Goal: Transaction & Acquisition: Purchase product/service

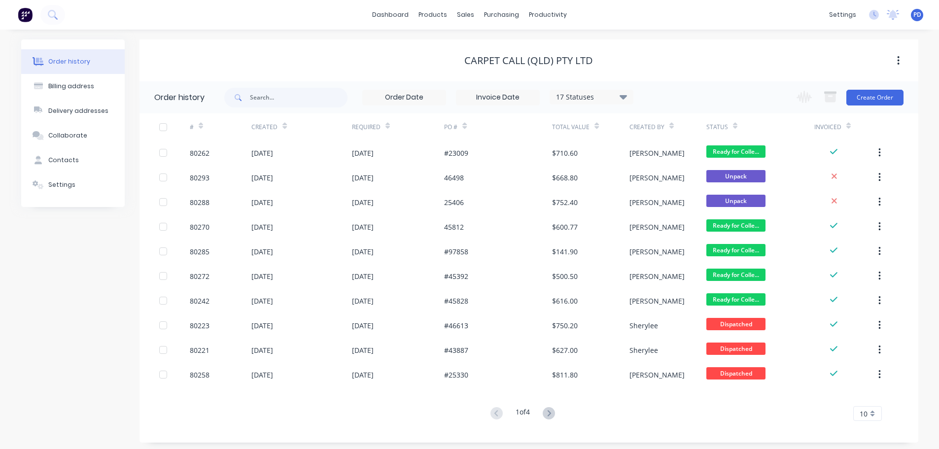
click at [107, 12] on div "dashboard products sales purchasing productivity dashboard products Product Cat…" at bounding box center [469, 15] width 939 height 30
click at [55, 17] on icon at bounding box center [55, 17] width 3 height 3
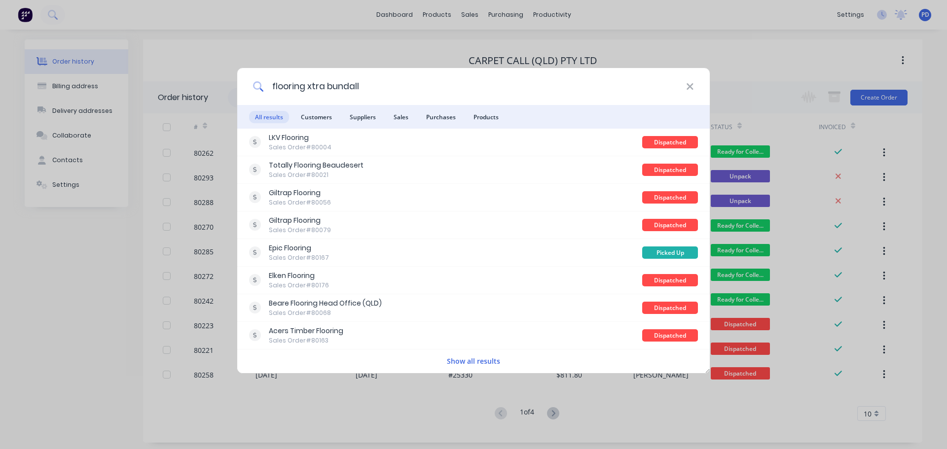
type input "flooring xtra bundall"
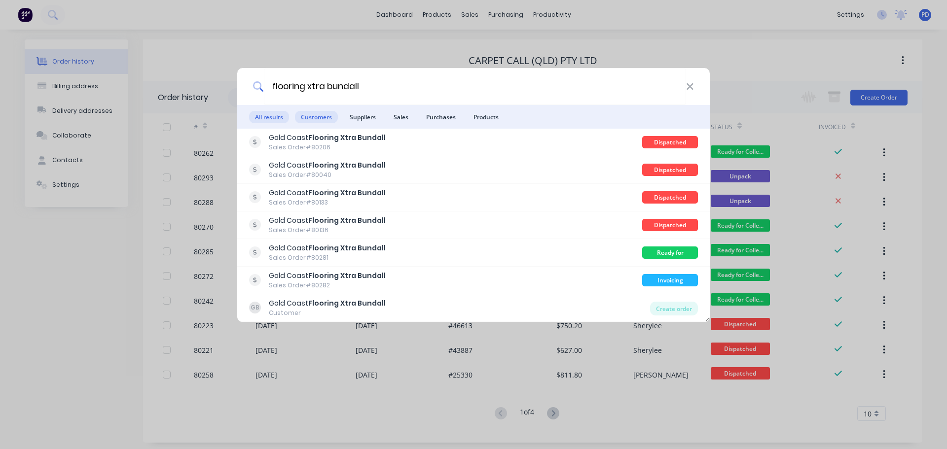
click at [321, 112] on span "Customers" at bounding box center [316, 117] width 43 height 12
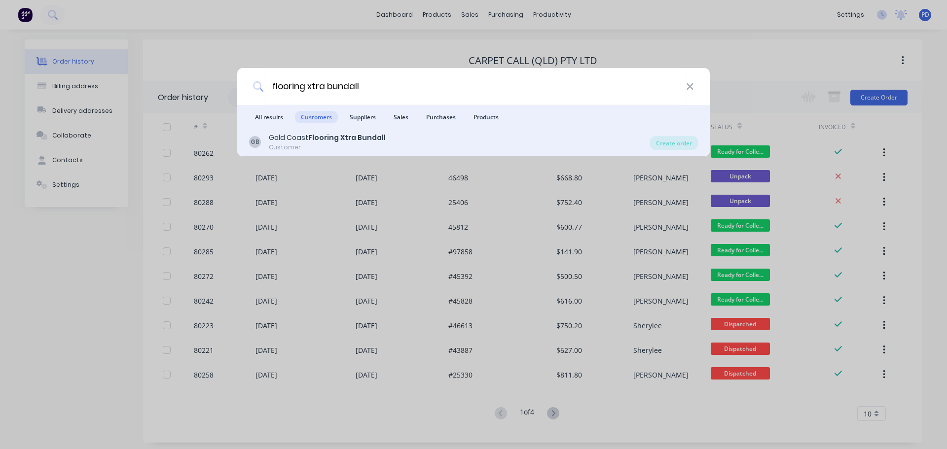
click at [310, 134] on b "Flooring Xtra Bundall" at bounding box center [346, 138] width 77 height 10
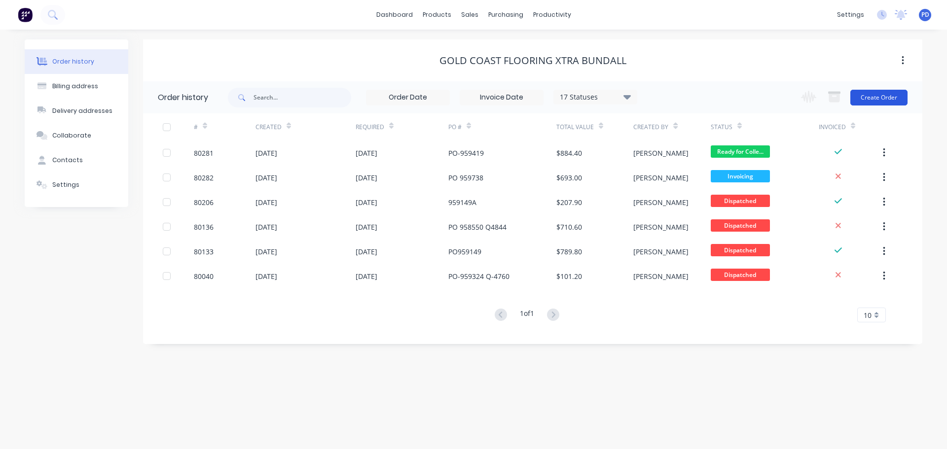
click at [880, 96] on button "Create Order" at bounding box center [878, 98] width 57 height 16
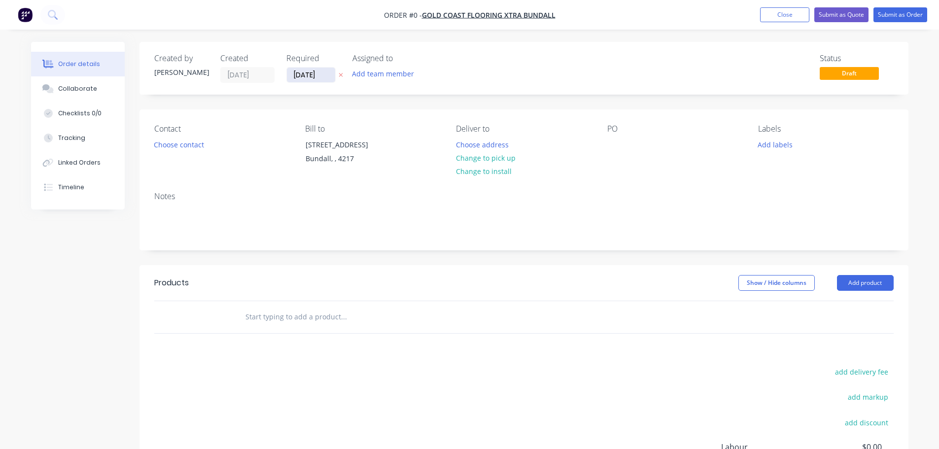
click at [324, 73] on input "[DATE]" at bounding box center [311, 75] width 48 height 15
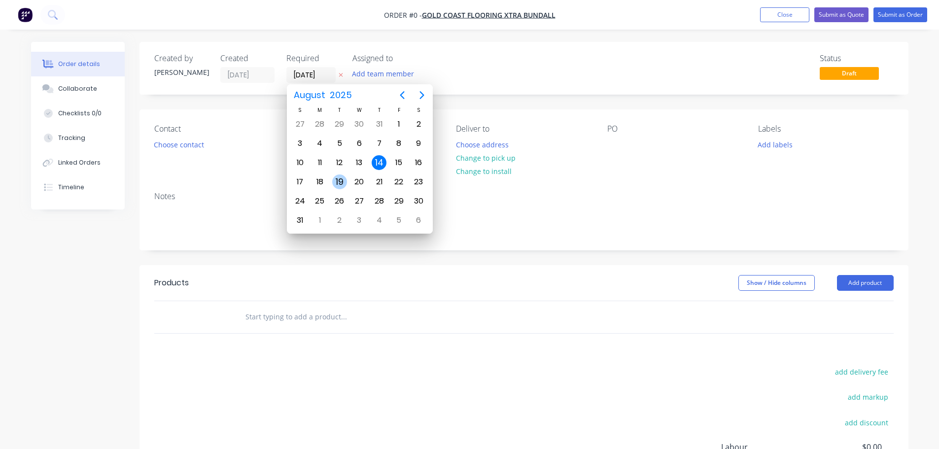
click at [339, 185] on div "19" at bounding box center [339, 182] width 15 height 15
type input "[DATE]"
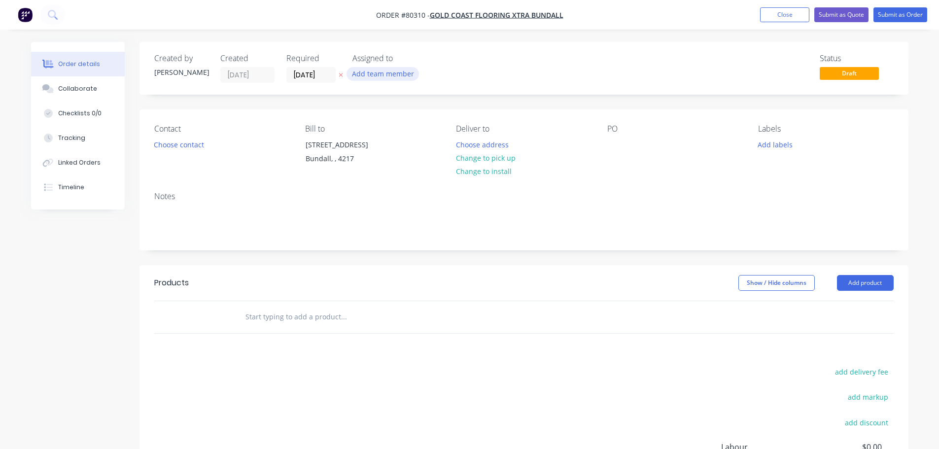
click at [365, 71] on button "Add team member" at bounding box center [383, 73] width 72 height 13
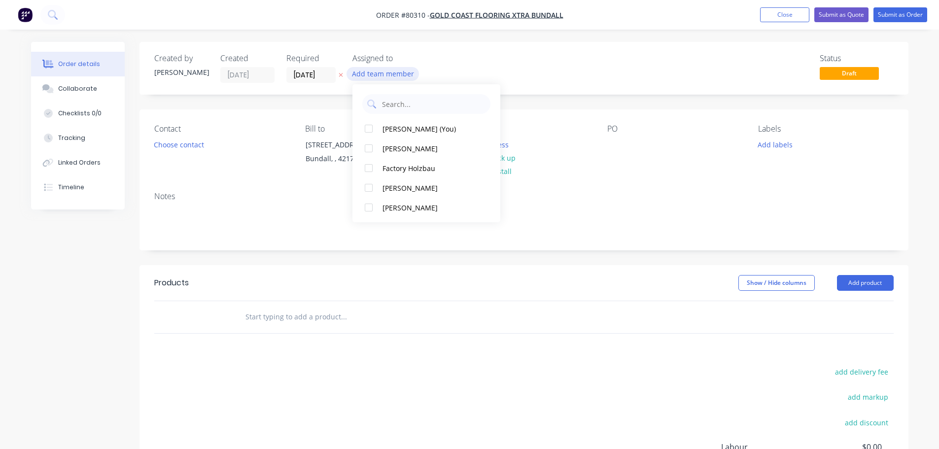
click at [366, 72] on button "Add team member" at bounding box center [383, 73] width 72 height 13
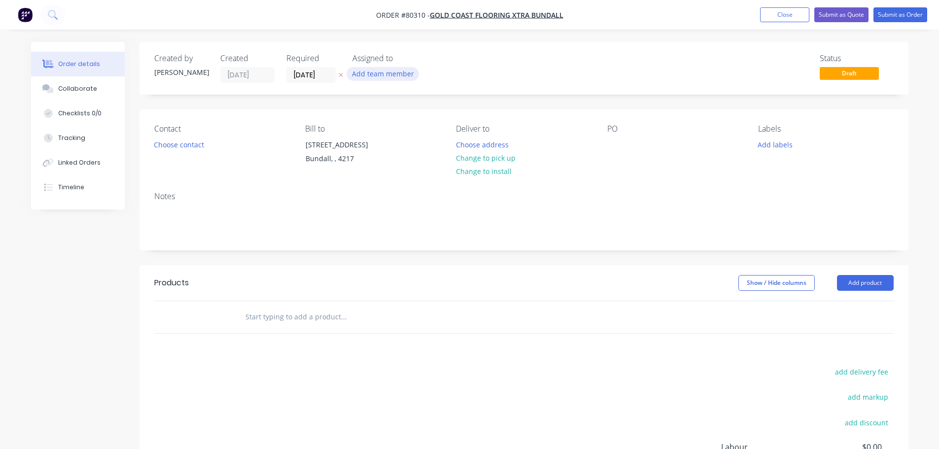
click at [373, 77] on button "Add team member" at bounding box center [383, 73] width 72 height 13
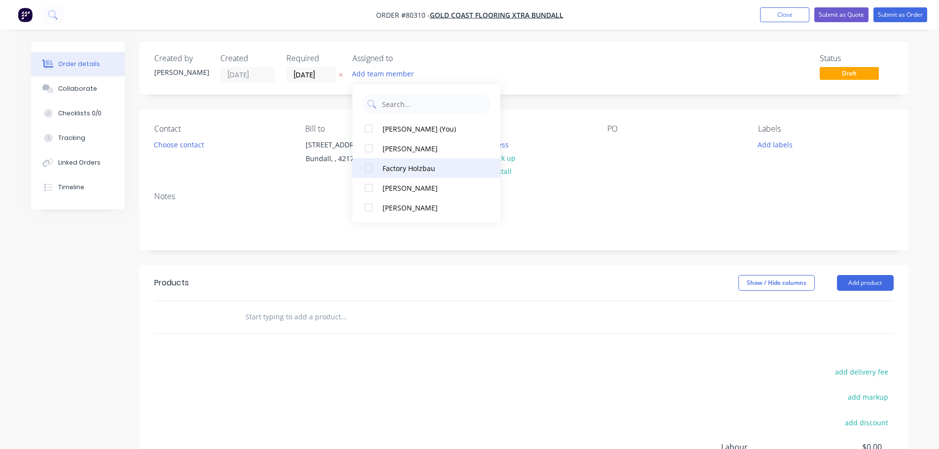
click at [370, 168] on div at bounding box center [369, 168] width 20 height 20
click at [190, 145] on button "Choose contact" at bounding box center [178, 144] width 61 height 13
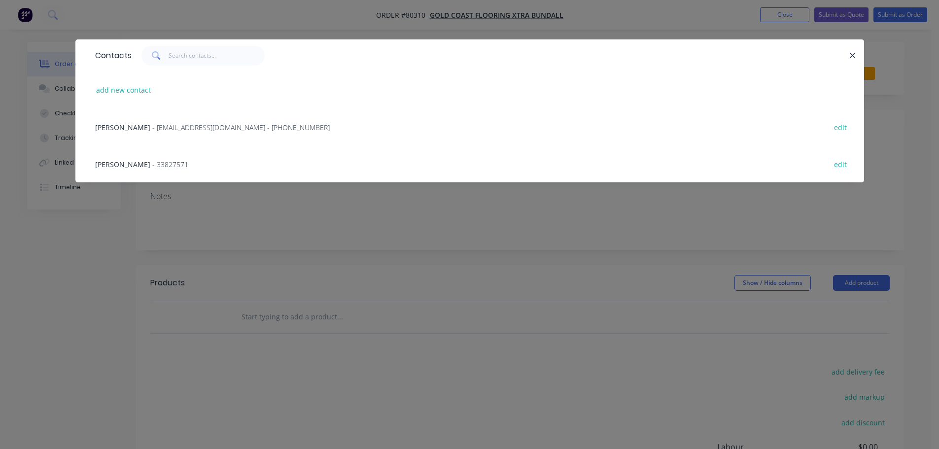
drag, startPoint x: 133, startPoint y: 128, endPoint x: 254, endPoint y: 150, distance: 123.8
click at [133, 128] on span "[PERSON_NAME]" at bounding box center [122, 127] width 55 height 9
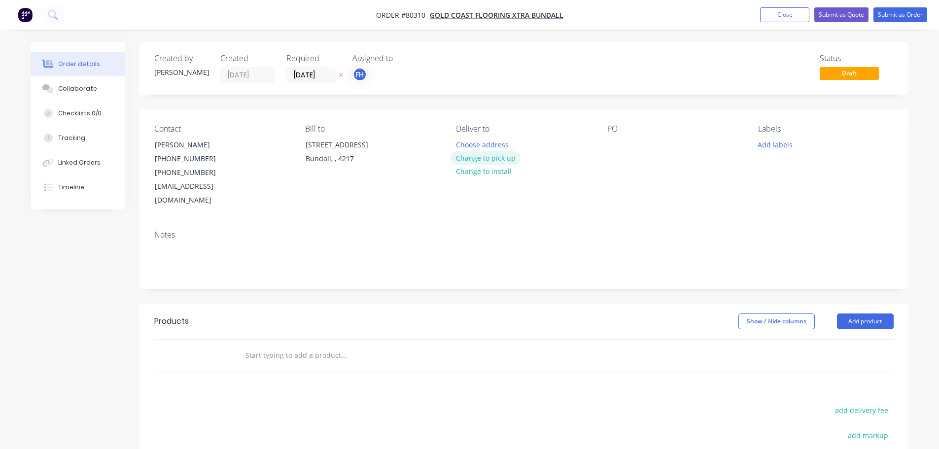
click at [479, 159] on button "Change to pick up" at bounding box center [486, 157] width 70 height 13
click at [608, 145] on div at bounding box center [615, 145] width 16 height 14
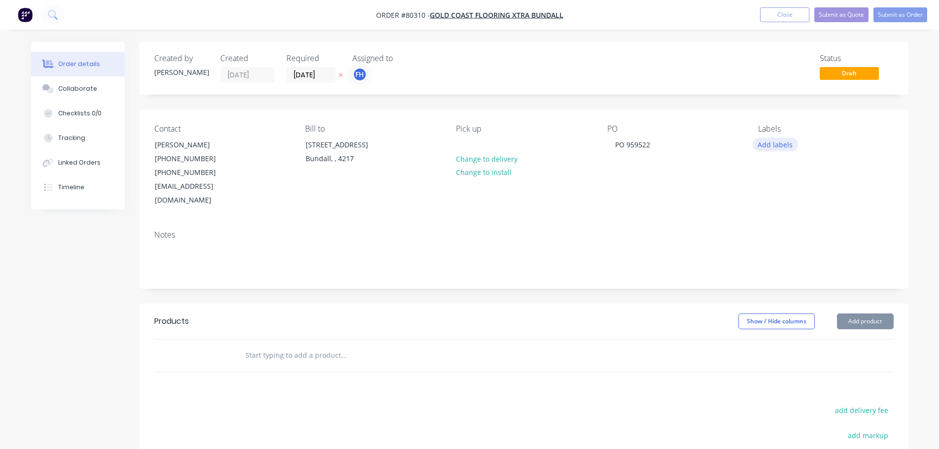
click at [770, 142] on button "Add labels" at bounding box center [775, 144] width 45 height 13
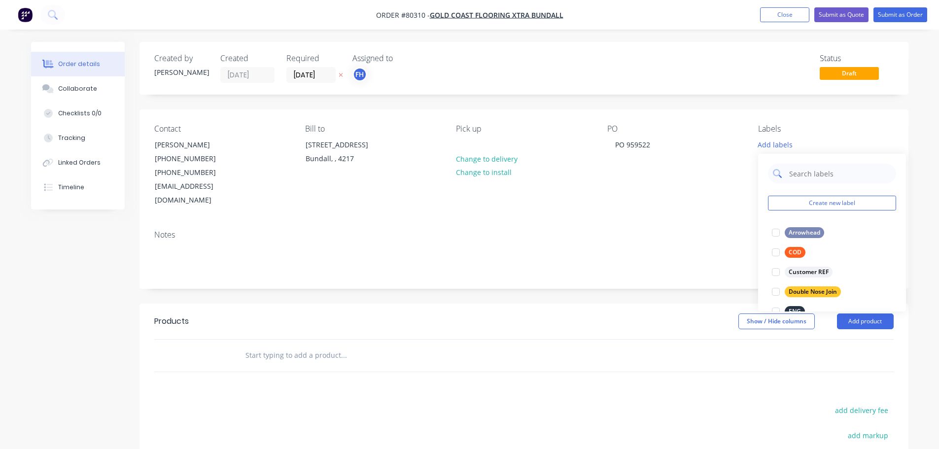
click at [808, 173] on input "text" at bounding box center [839, 174] width 103 height 20
type input "eng"
click at [775, 233] on div at bounding box center [776, 233] width 20 height 20
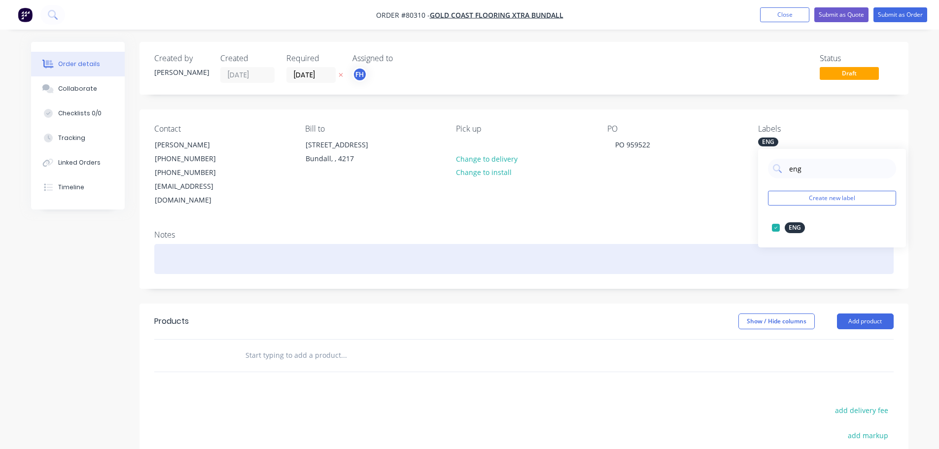
click at [169, 244] on div at bounding box center [524, 259] width 740 height 30
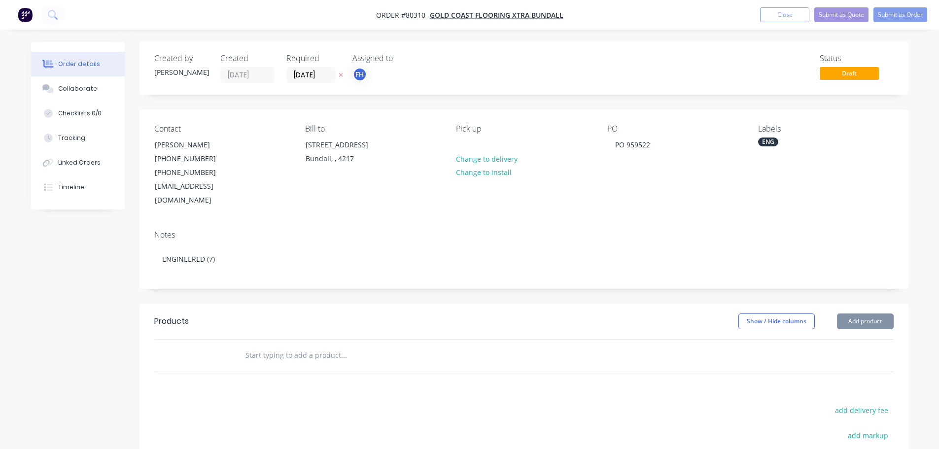
click at [290, 348] on input "text" at bounding box center [343, 356] width 197 height 20
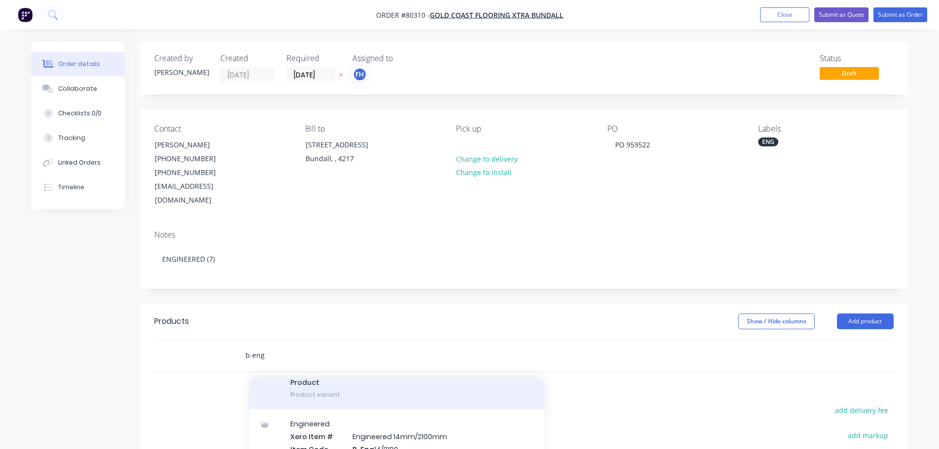
scroll to position [394, 0]
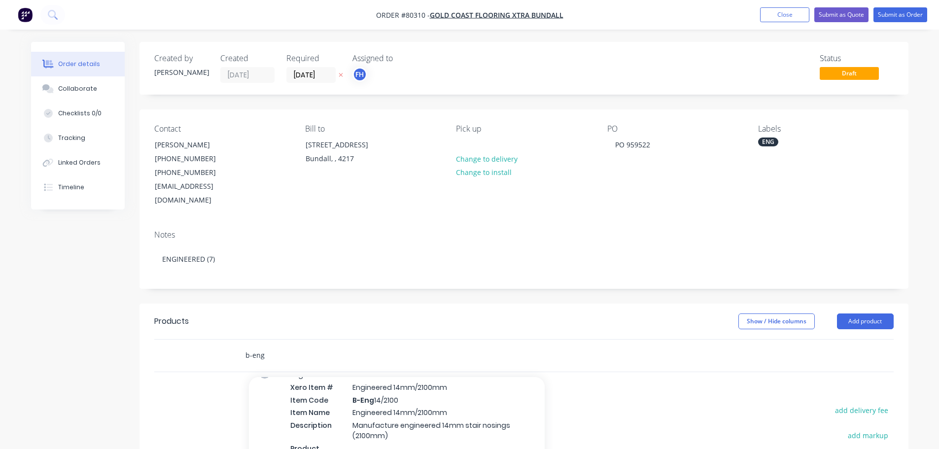
type input "b-eng"
click at [419, 388] on div "Engineered Xero Item # Engineered 14mm/2100mm Item Code B-Eng 14/2100 Item Name…" at bounding box center [397, 417] width 296 height 115
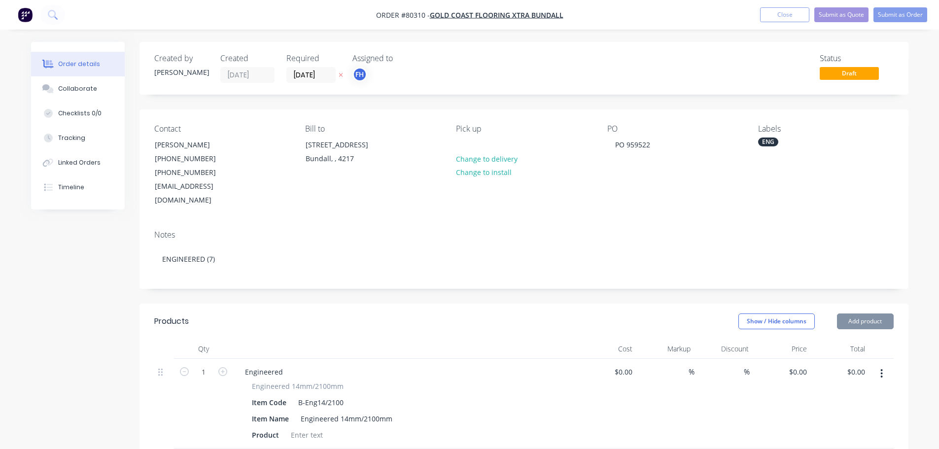
type input "$70.00"
click at [207, 365] on input "1" at bounding box center [204, 372] width 26 height 15
type input "7"
type input "$490.00"
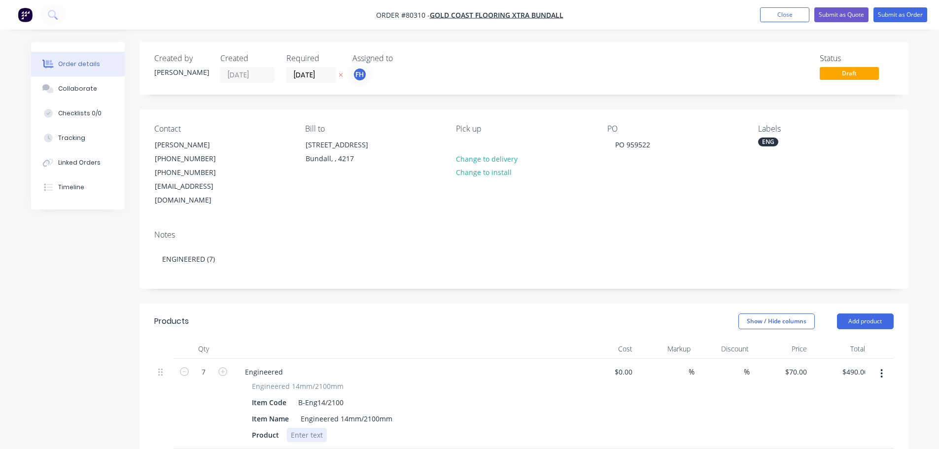
click at [320, 428] on div at bounding box center [307, 435] width 40 height 14
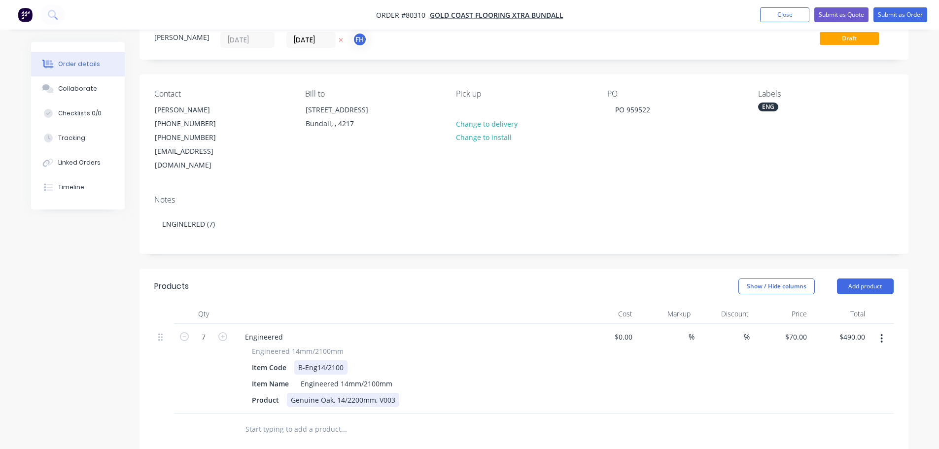
scroll to position [99, 0]
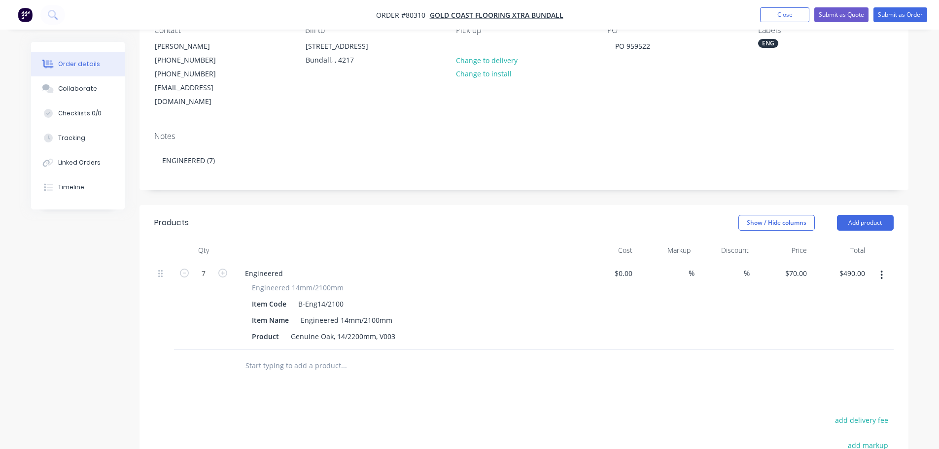
click at [272, 361] on input "text" at bounding box center [343, 366] width 197 height 20
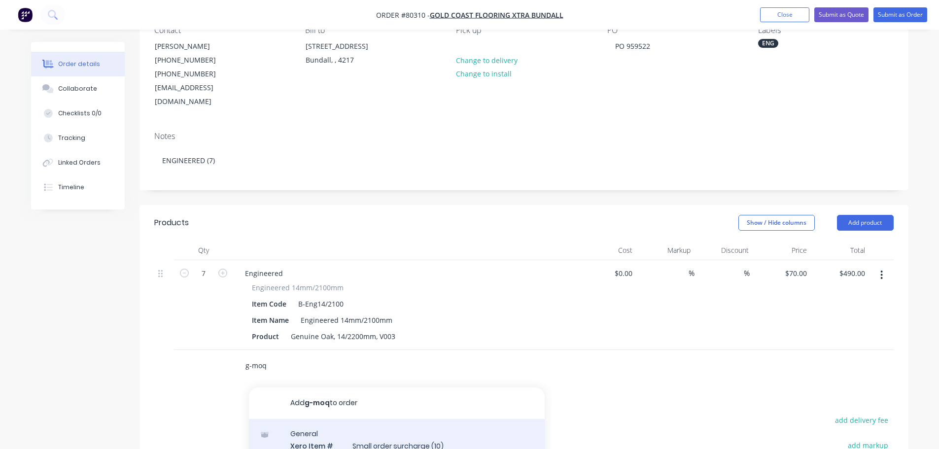
type input "g-moq"
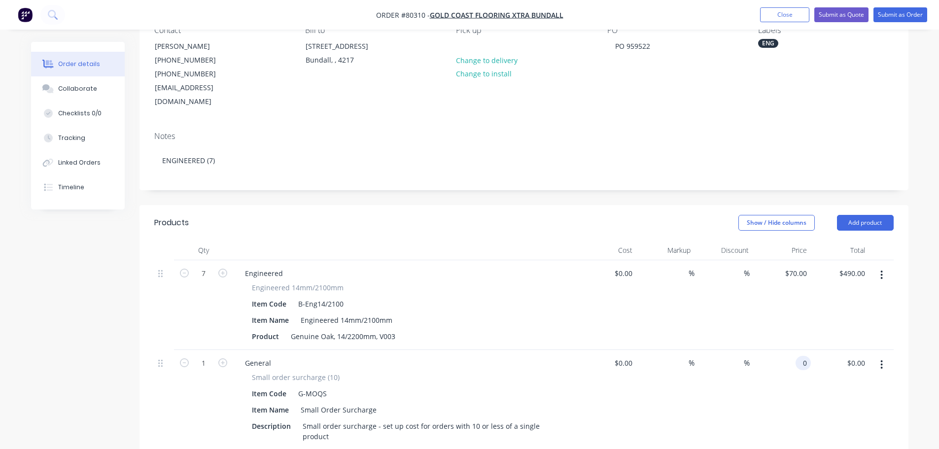
click at [803, 356] on input "0" at bounding box center [805, 363] width 11 height 14
type input "$48.00"
click at [900, 14] on button "Submit as Order" at bounding box center [901, 14] width 54 height 15
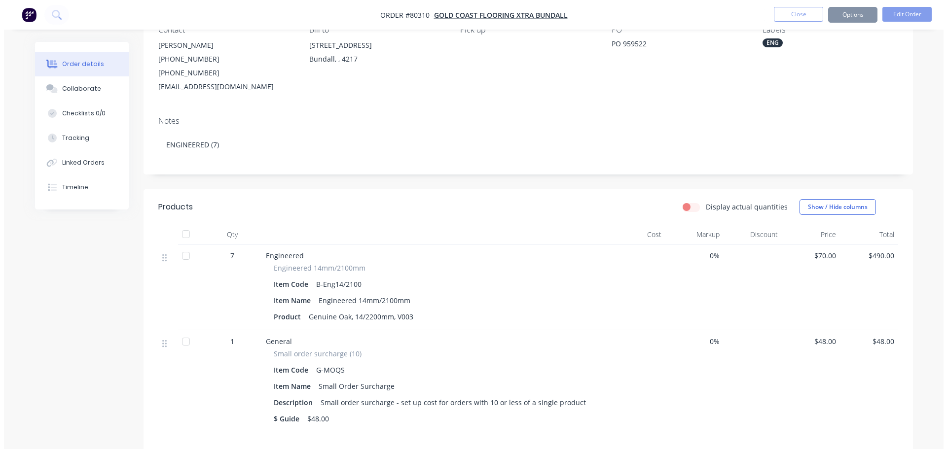
scroll to position [0, 0]
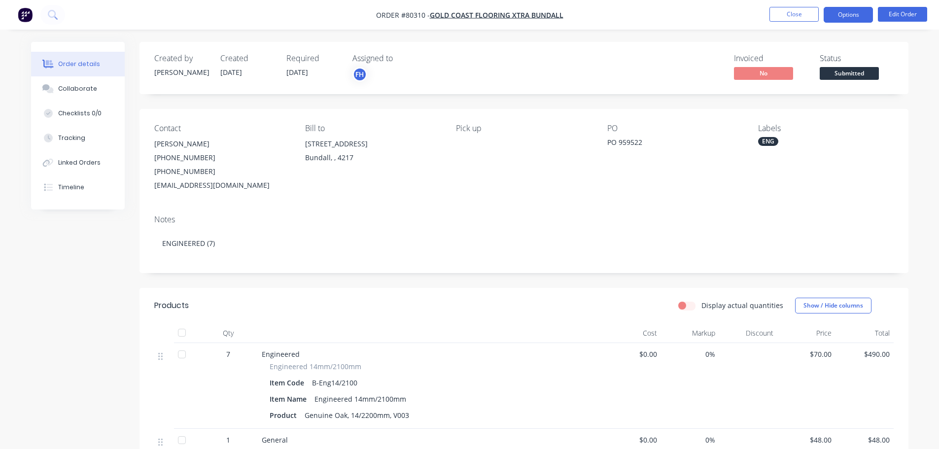
click at [840, 15] on button "Options" at bounding box center [848, 15] width 49 height 16
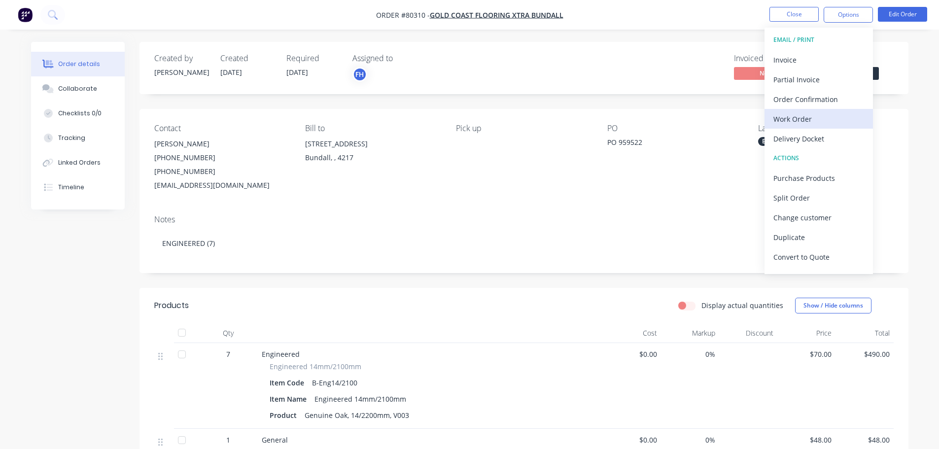
click at [790, 122] on div "Work Order" at bounding box center [819, 119] width 91 height 14
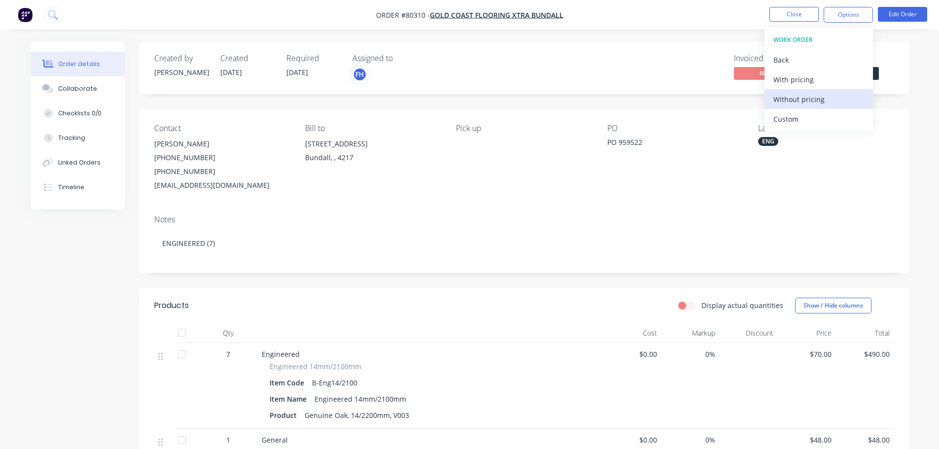
click at [783, 104] on div "Without pricing" at bounding box center [819, 99] width 91 height 14
click at [58, 15] on button at bounding box center [52, 15] width 25 height 20
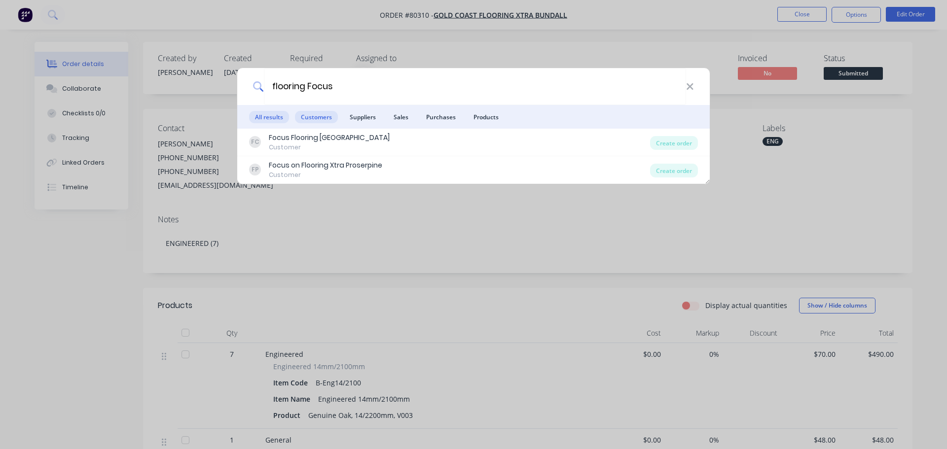
type input "flooring Focus"
click at [312, 122] on span "Customers" at bounding box center [316, 117] width 43 height 12
click at [694, 88] on div "flooring Focus" at bounding box center [473, 86] width 472 height 37
click at [274, 85] on input "flooring Focus" at bounding box center [475, 86] width 422 height 37
click at [686, 88] on icon at bounding box center [690, 86] width 8 height 11
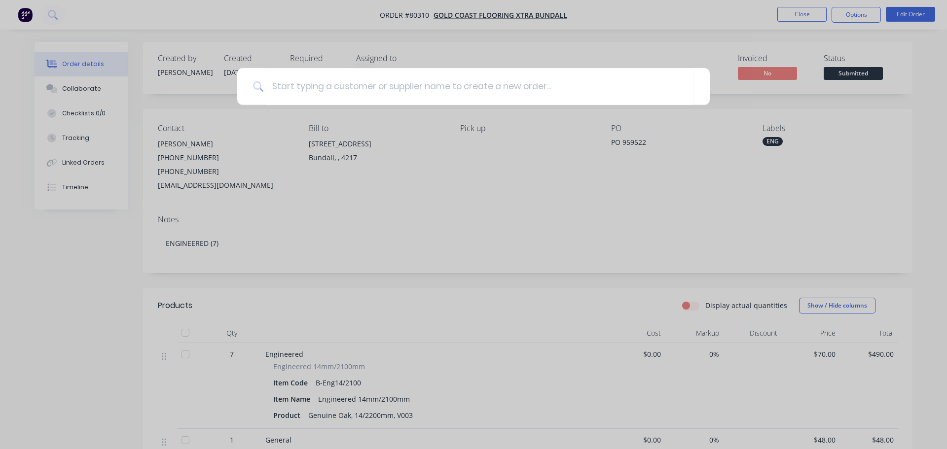
click at [18, 14] on div at bounding box center [473, 224] width 947 height 449
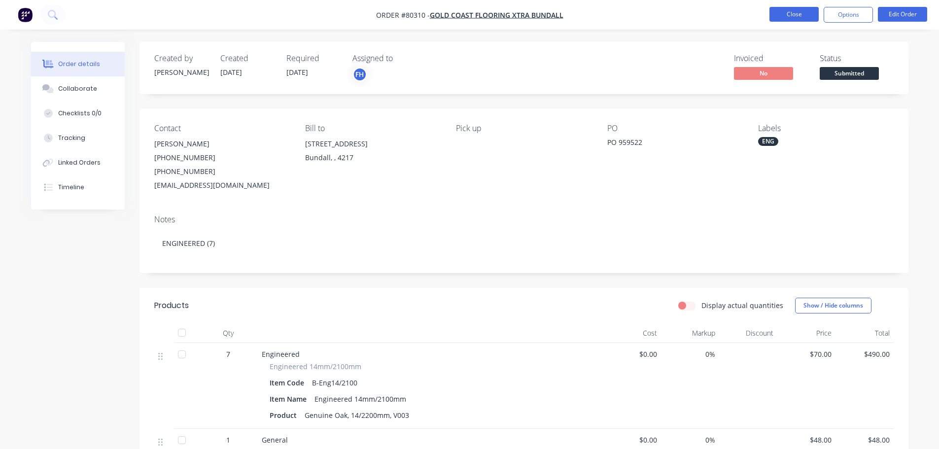
click at [787, 13] on button "Close" at bounding box center [794, 14] width 49 height 15
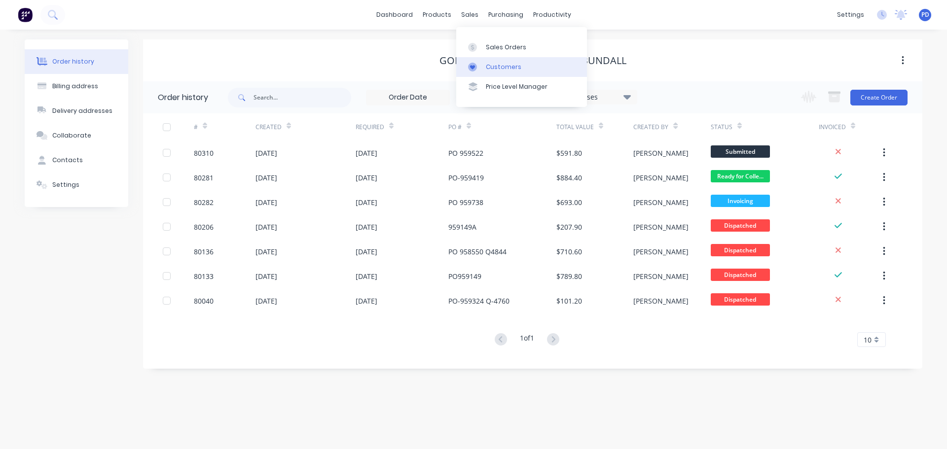
click at [494, 67] on div "Customers" at bounding box center [503, 67] width 35 height 9
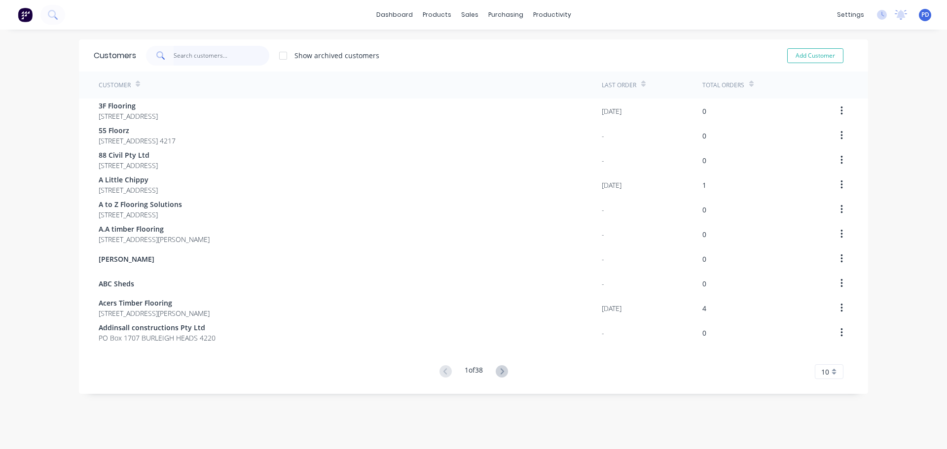
click at [191, 56] on input "text" at bounding box center [222, 56] width 96 height 20
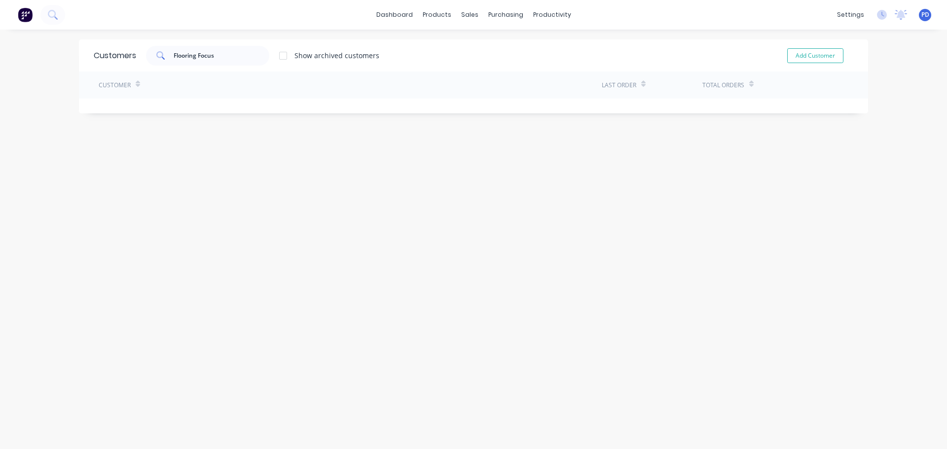
click at [280, 56] on div at bounding box center [283, 56] width 20 height 20
click at [224, 56] on input "Flooring Focus" at bounding box center [222, 56] width 96 height 20
drag, startPoint x: 230, startPoint y: 59, endPoint x: 121, endPoint y: 55, distance: 109.0
click at [123, 55] on div "Customers Flooring Focus Show archived customers Add Customer" at bounding box center [473, 55] width 789 height 32
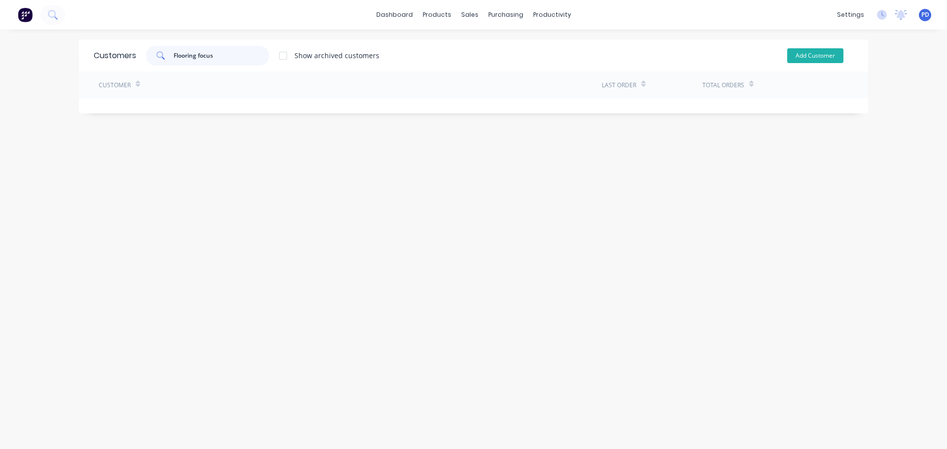
type input "Flooring focus"
click at [829, 59] on button "Add Customer" at bounding box center [815, 55] width 56 height 15
select select "AU"
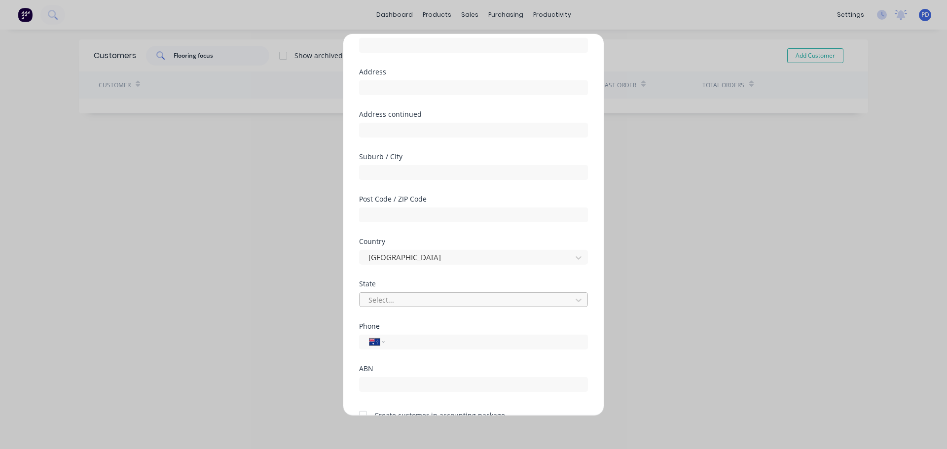
scroll to position [100, 0]
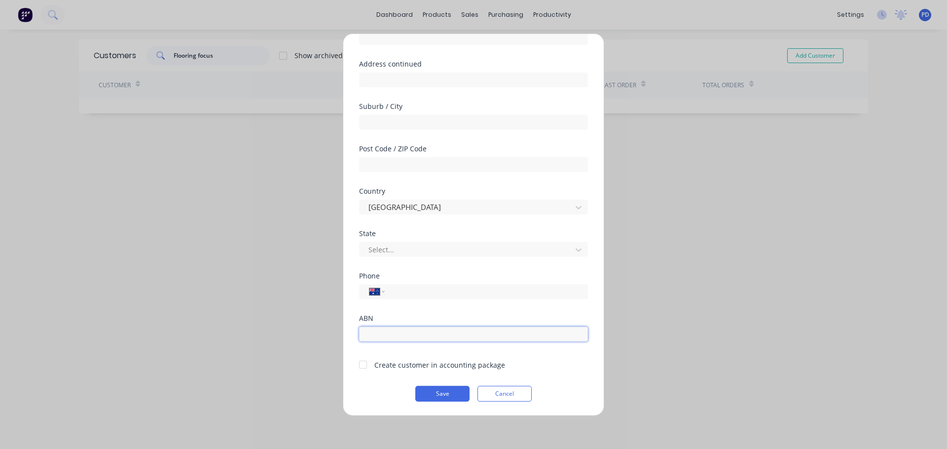
click at [381, 331] on input "text" at bounding box center [473, 333] width 229 height 15
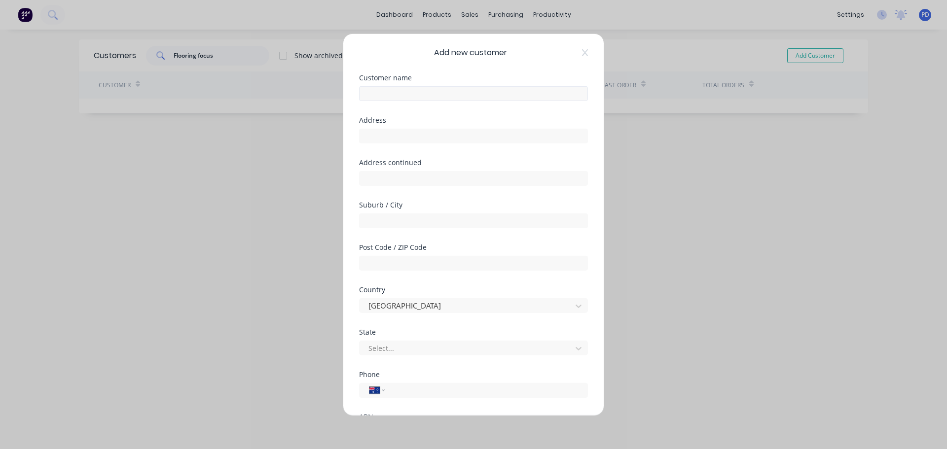
scroll to position [0, 0]
click at [384, 92] on input "text" at bounding box center [473, 94] width 229 height 15
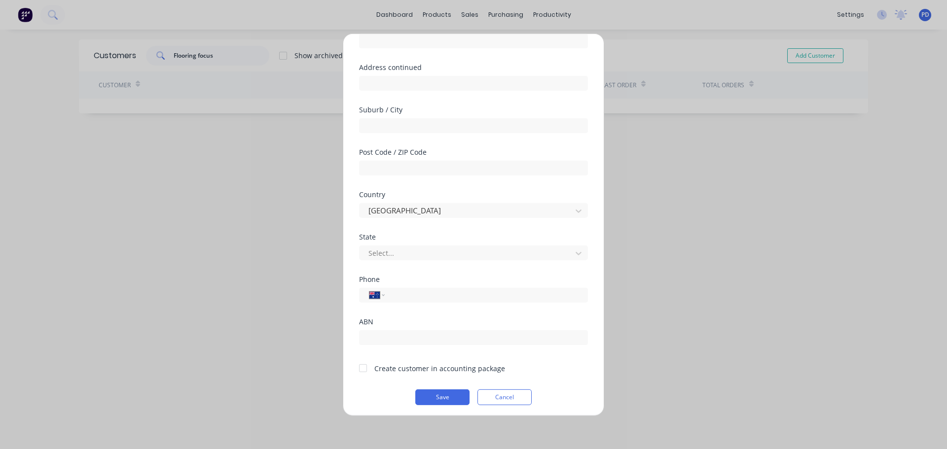
scroll to position [100, 0]
type input "Flooring Focus"
click at [363, 365] on div at bounding box center [363, 365] width 20 height 20
click at [435, 394] on button "Save" at bounding box center [442, 394] width 54 height 16
click at [363, 363] on div at bounding box center [363, 365] width 20 height 20
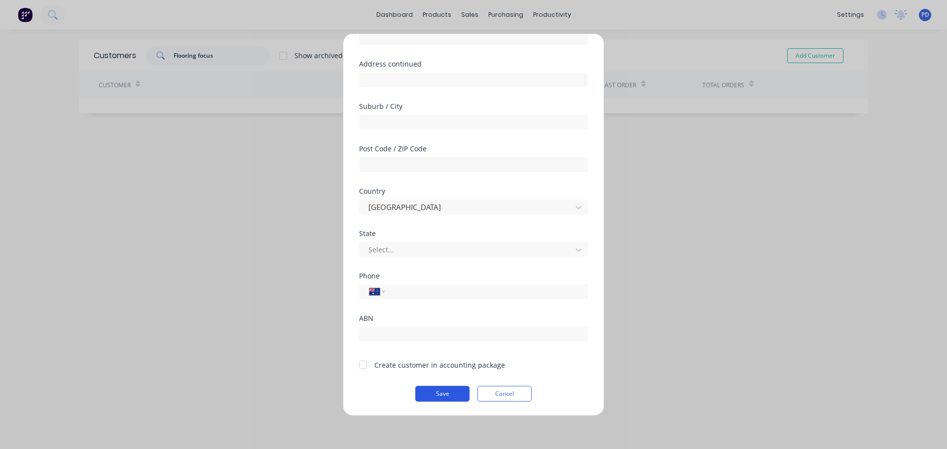
click at [426, 396] on button "Save" at bounding box center [442, 394] width 54 height 16
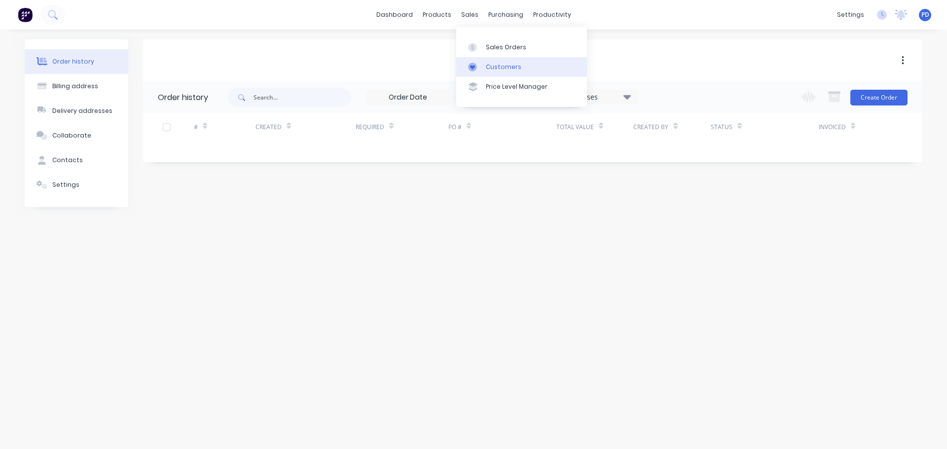
click at [483, 69] on link "Customers" at bounding box center [521, 67] width 131 height 20
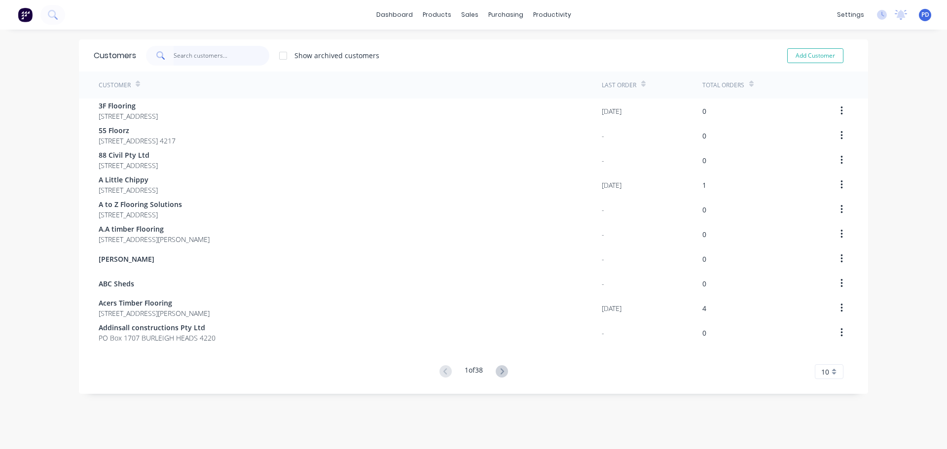
click at [183, 57] on input "text" at bounding box center [222, 56] width 96 height 20
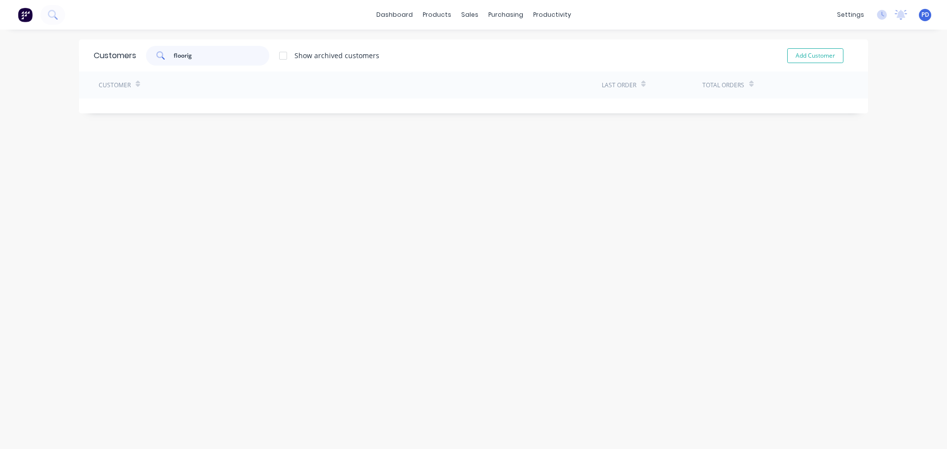
click at [185, 53] on input "floorig" at bounding box center [222, 56] width 96 height 20
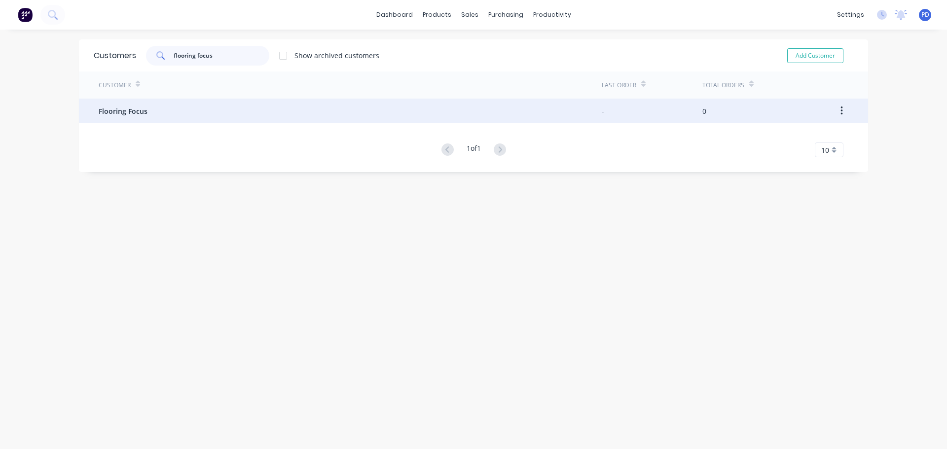
type input "flooring focus"
click at [118, 113] on span "Flooring Focus" at bounding box center [123, 111] width 49 height 10
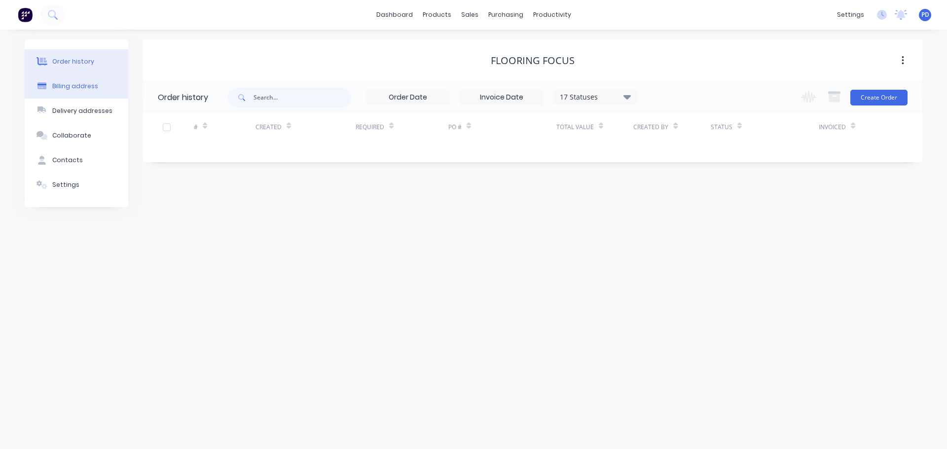
click at [66, 83] on div "Billing address" at bounding box center [75, 86] width 46 height 9
select select "AU"
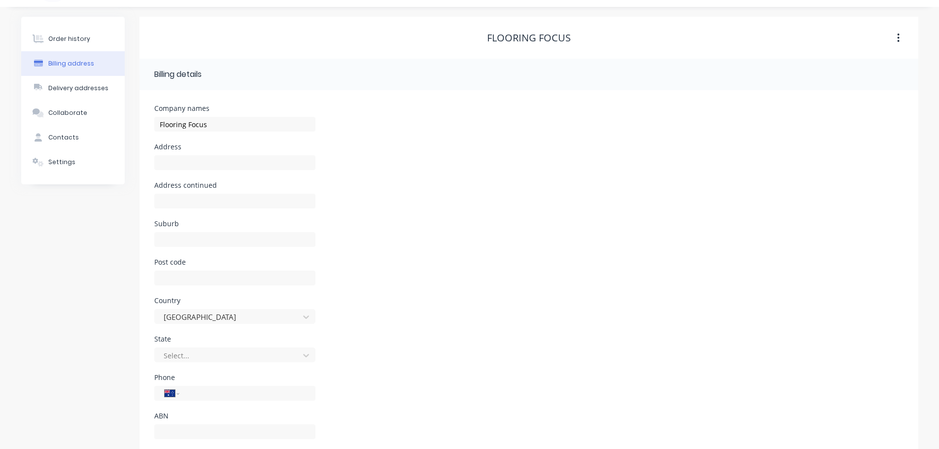
scroll to position [44, 0]
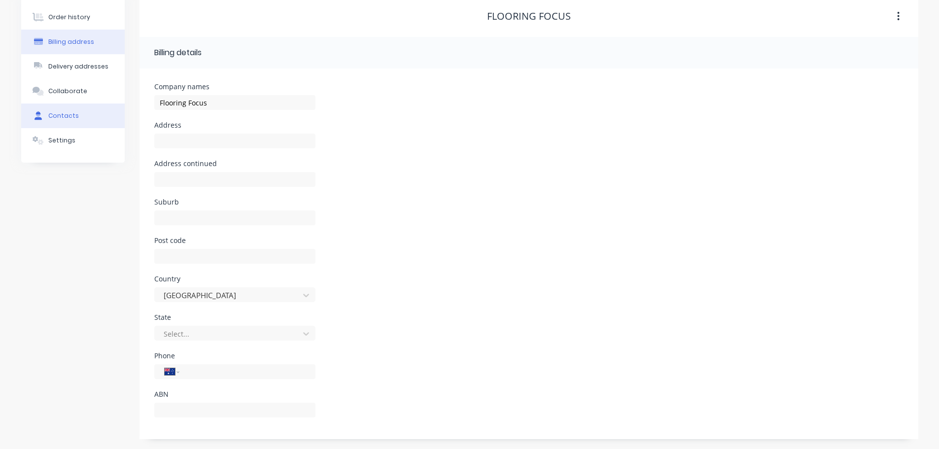
click at [60, 114] on div "Contacts" at bounding box center [63, 115] width 31 height 9
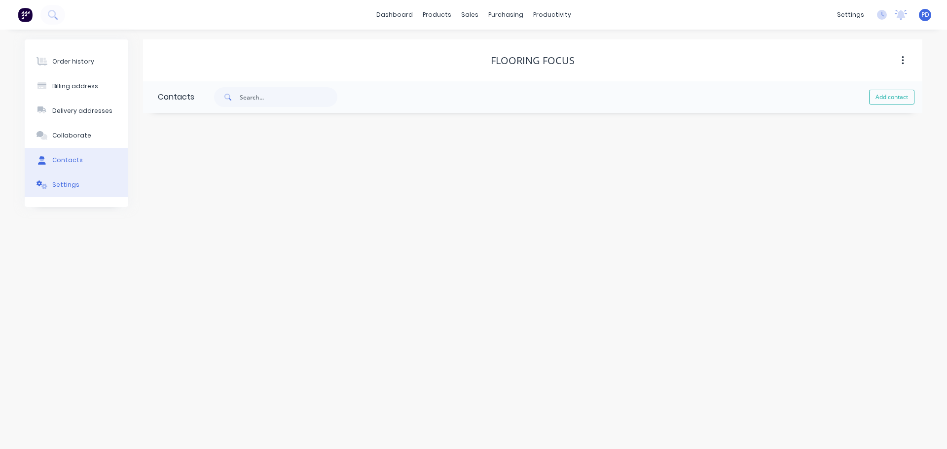
click at [59, 186] on div "Settings" at bounding box center [65, 184] width 27 height 9
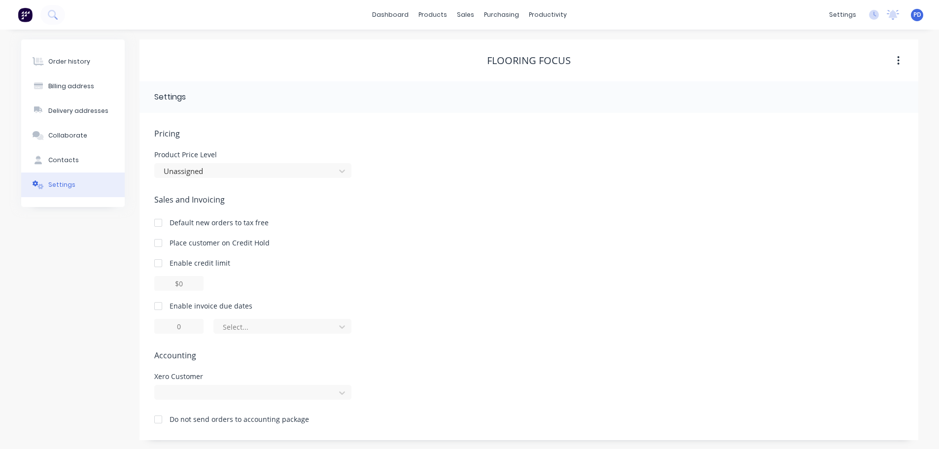
click at [342, 171] on icon at bounding box center [342, 171] width 10 height 10
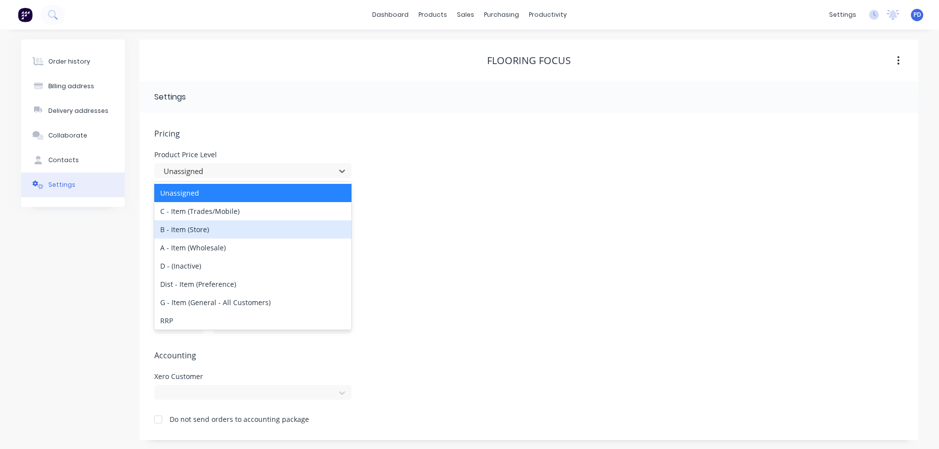
click at [285, 233] on div "B - Item (Store)" at bounding box center [252, 229] width 197 height 18
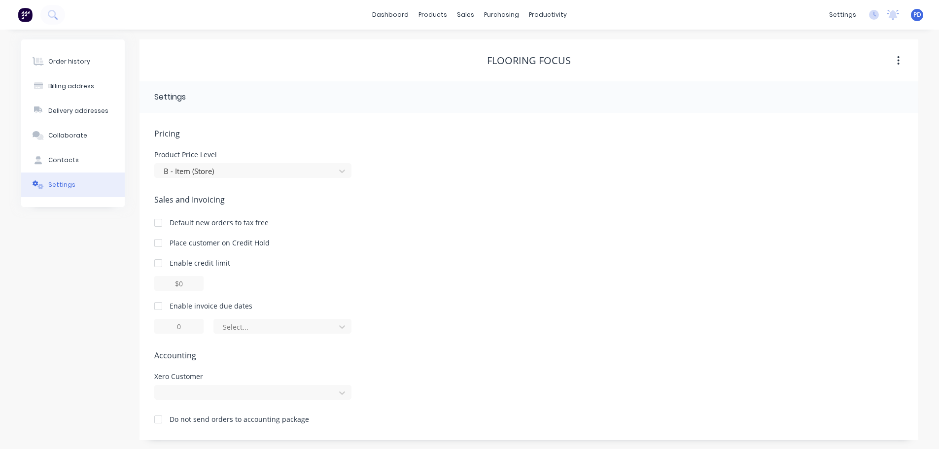
scroll to position [1, 0]
click at [182, 392] on div at bounding box center [252, 391] width 197 height 15
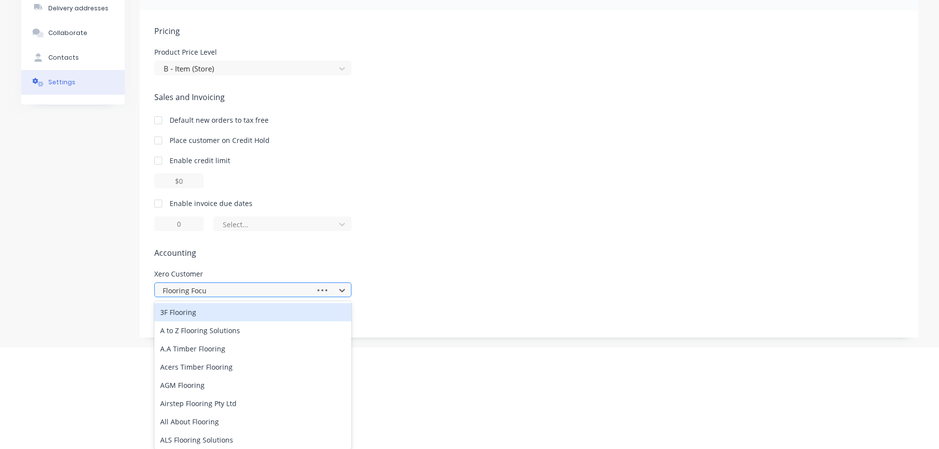
type input "Flooring Focus"
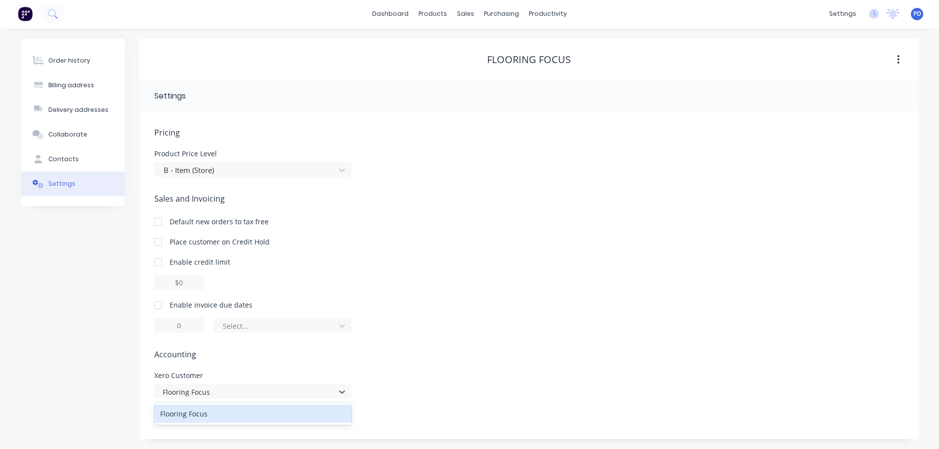
click at [191, 417] on div "Flooring Focus" at bounding box center [252, 414] width 197 height 18
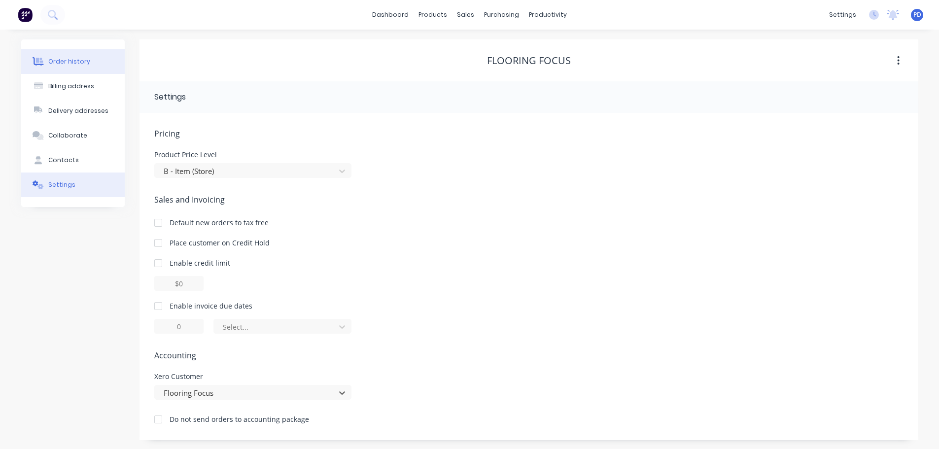
click at [50, 59] on div "Order history" at bounding box center [69, 61] width 42 height 9
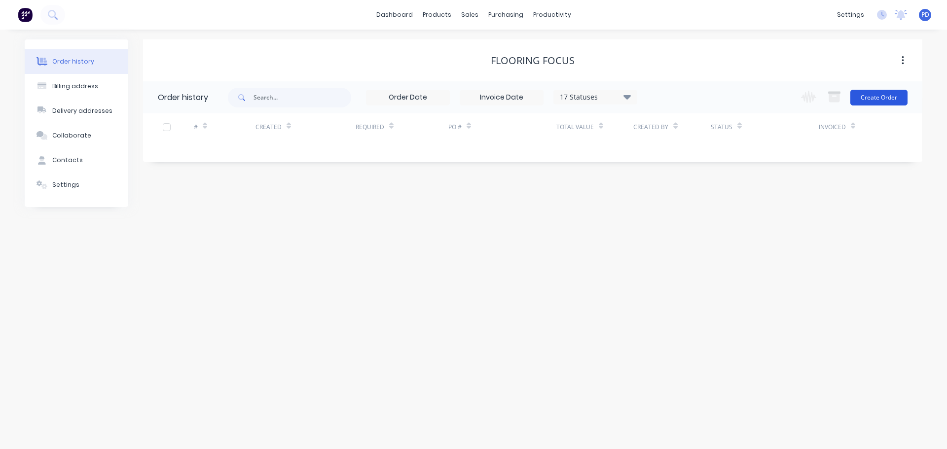
click at [877, 97] on button "Create Order" at bounding box center [878, 98] width 57 height 16
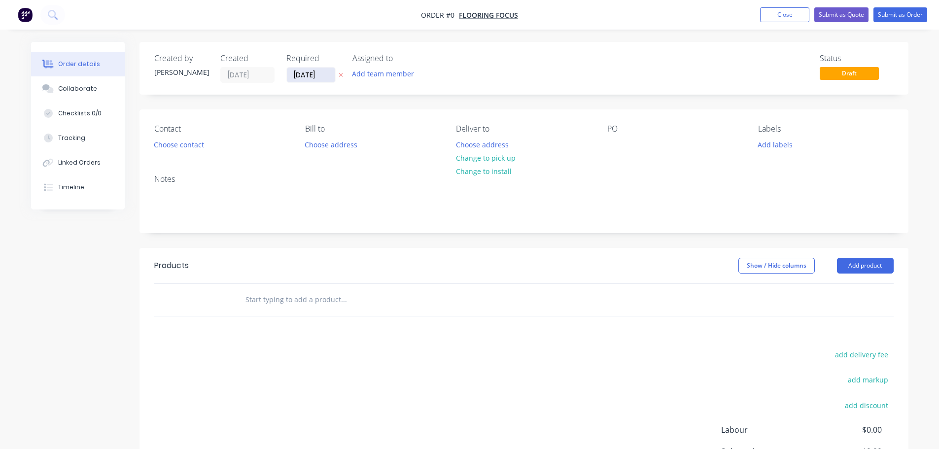
click at [322, 75] on input "[DATE]" at bounding box center [311, 75] width 48 height 15
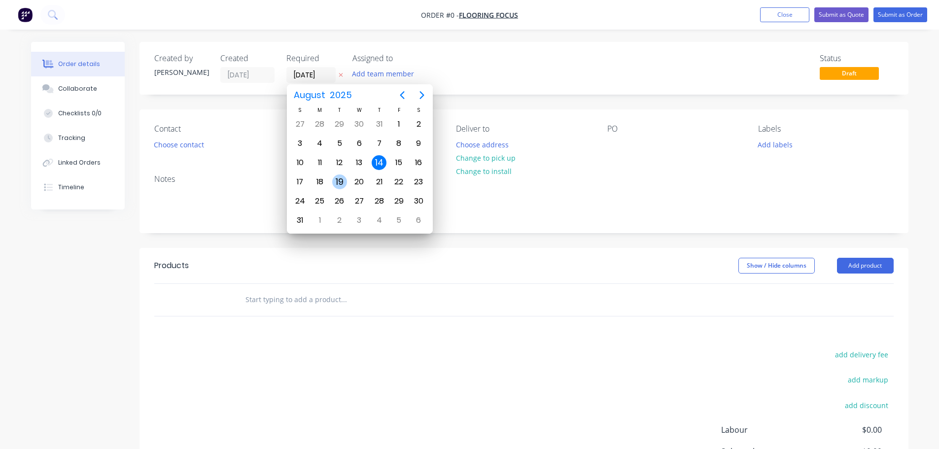
click at [338, 183] on div "19" at bounding box center [339, 182] width 15 height 15
type input "[DATE]"
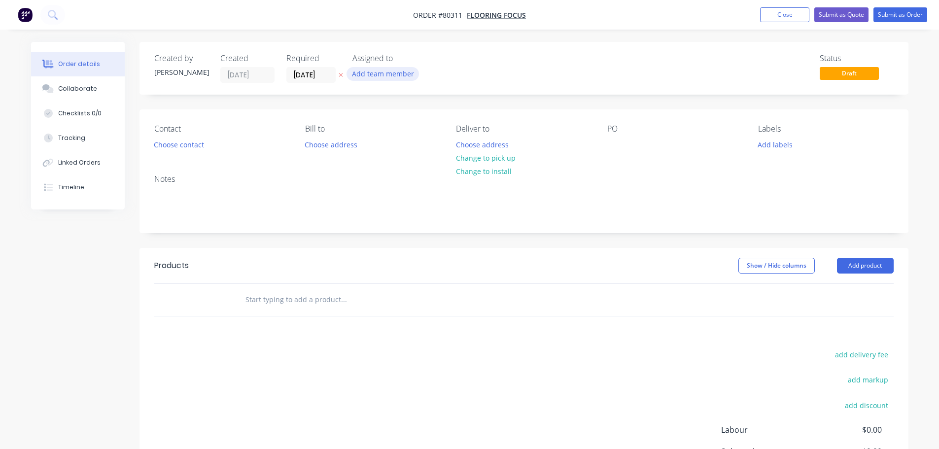
click at [379, 73] on button "Add team member" at bounding box center [383, 73] width 72 height 13
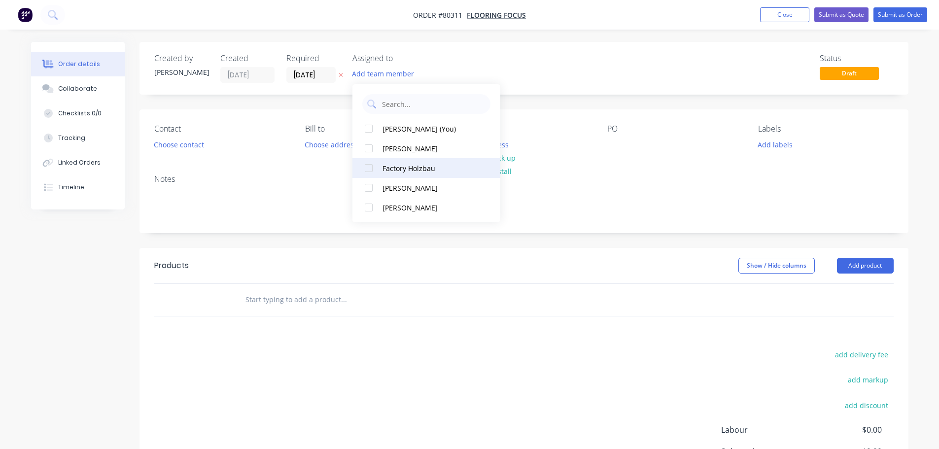
click at [370, 167] on div at bounding box center [369, 168] width 20 height 20
click at [183, 144] on button "Choose contact" at bounding box center [178, 144] width 61 height 13
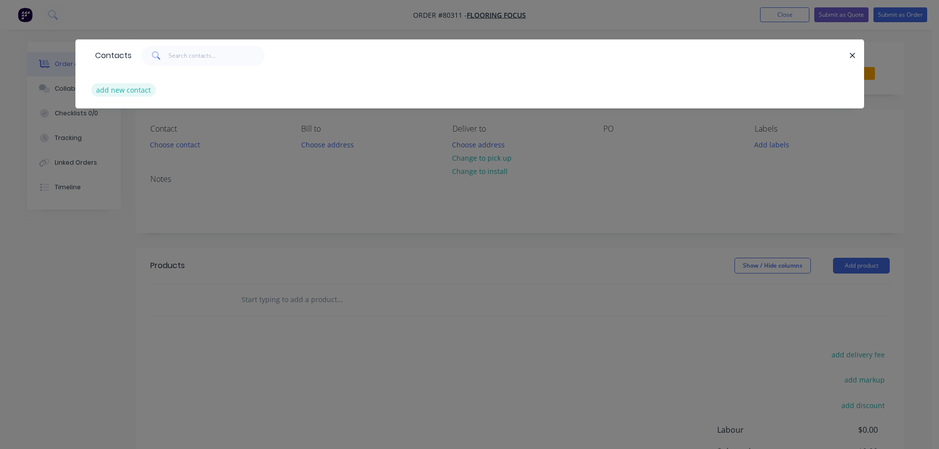
click at [128, 88] on button "add new contact" at bounding box center [123, 89] width 65 height 13
select select "AU"
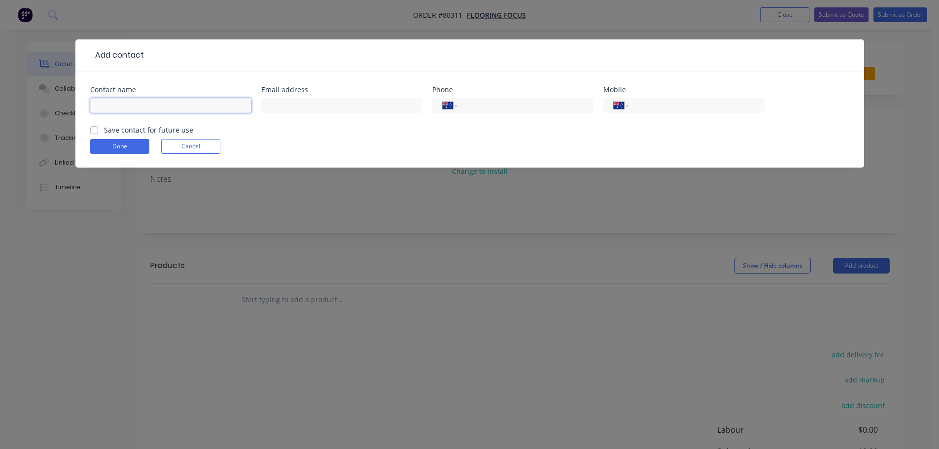
click at [110, 106] on input "text" at bounding box center [170, 105] width 161 height 15
type input "[PERSON_NAME]"
drag, startPoint x: 90, startPoint y: 134, endPoint x: 106, endPoint y: 134, distance: 15.3
click at [104, 134] on label "Save contact for future use" at bounding box center [148, 130] width 89 height 10
click at [91, 134] on input "Save contact for future use" at bounding box center [94, 129] width 8 height 9
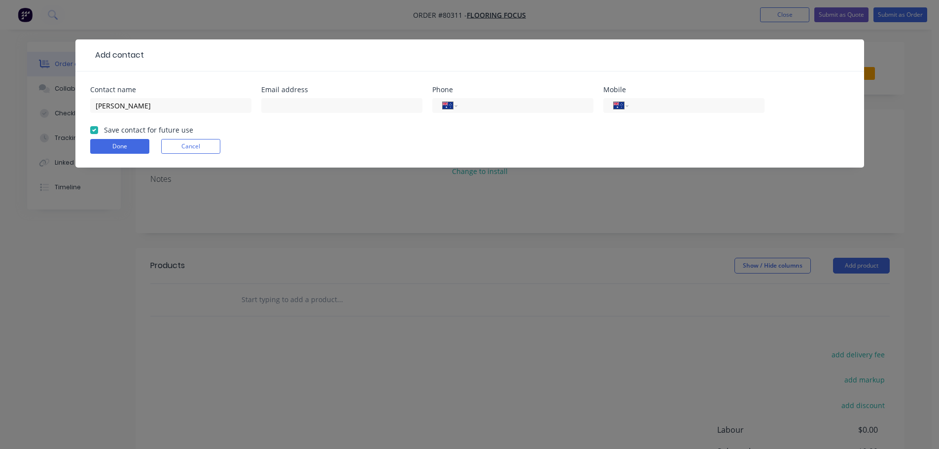
checkbox input "true"
click at [281, 103] on input "text" at bounding box center [341, 105] width 161 height 15
paste input "[EMAIL_ADDRESS][DOMAIN_NAME]"
type input "[EMAIL_ADDRESS][DOMAIN_NAME]"
click at [669, 104] on input "tel" at bounding box center [695, 105] width 118 height 11
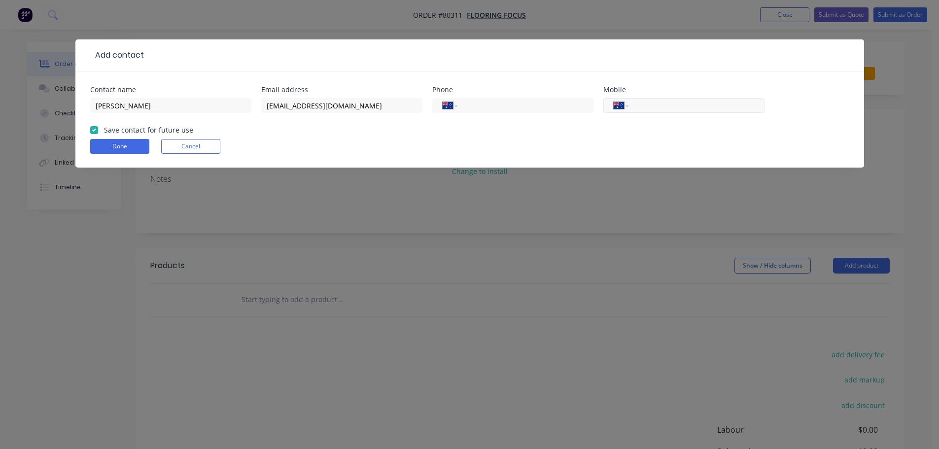
paste input "0438 805 966"
type input "0438 805 966"
click at [114, 145] on button "Done" at bounding box center [119, 146] width 59 height 15
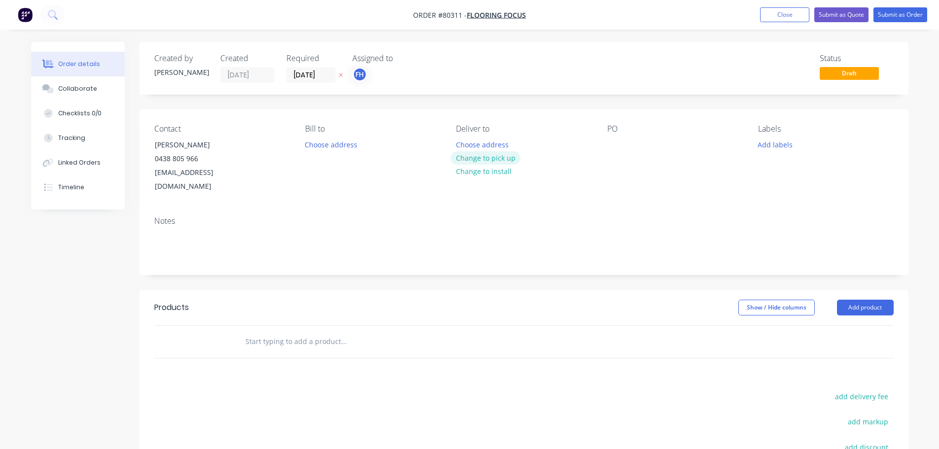
click at [494, 157] on button "Change to pick up" at bounding box center [486, 157] width 70 height 13
click at [609, 149] on div at bounding box center [615, 145] width 16 height 14
click at [768, 149] on button "Add labels" at bounding box center [775, 144] width 45 height 13
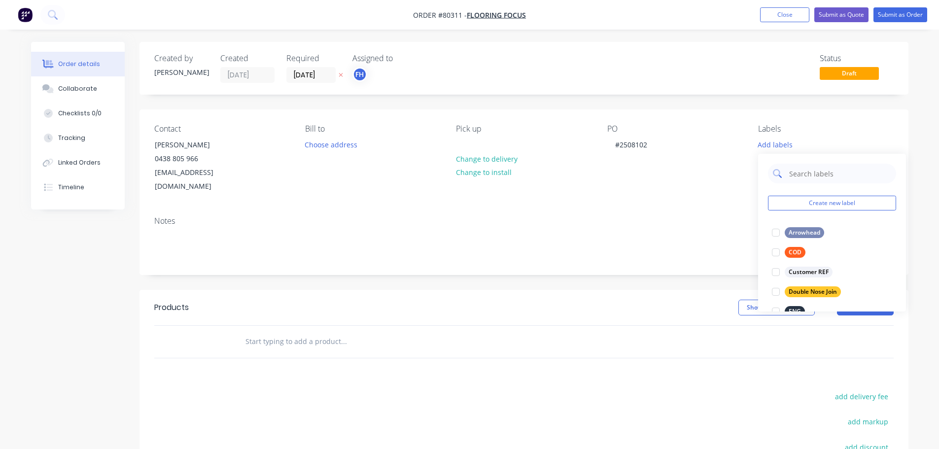
click at [812, 178] on input "text" at bounding box center [839, 174] width 103 height 20
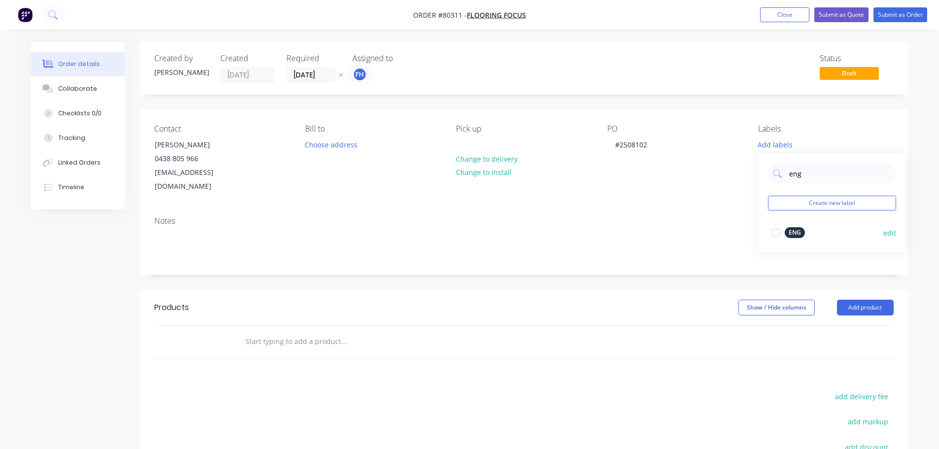
click at [776, 235] on div at bounding box center [776, 233] width 20 height 20
drag, startPoint x: 779, startPoint y: 175, endPoint x: 763, endPoint y: 174, distance: 15.8
click at [763, 174] on div "eng Create new label ENG edit" at bounding box center [832, 198] width 148 height 99
type input "prom"
click at [774, 230] on div at bounding box center [776, 228] width 20 height 20
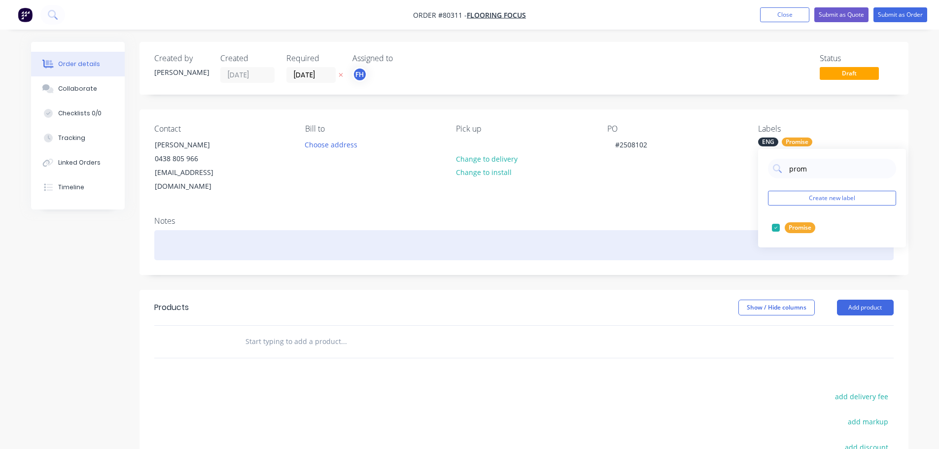
click at [702, 230] on div at bounding box center [524, 245] width 740 height 30
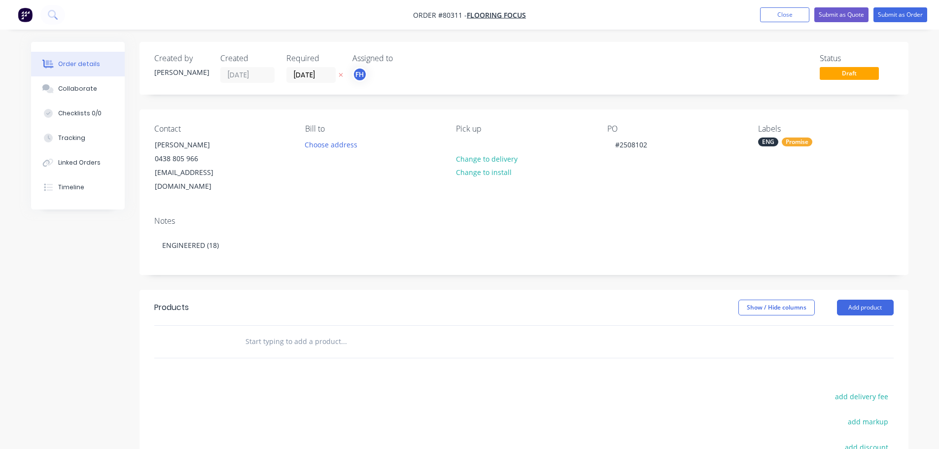
click at [286, 343] on div at bounding box center [410, 342] width 355 height 32
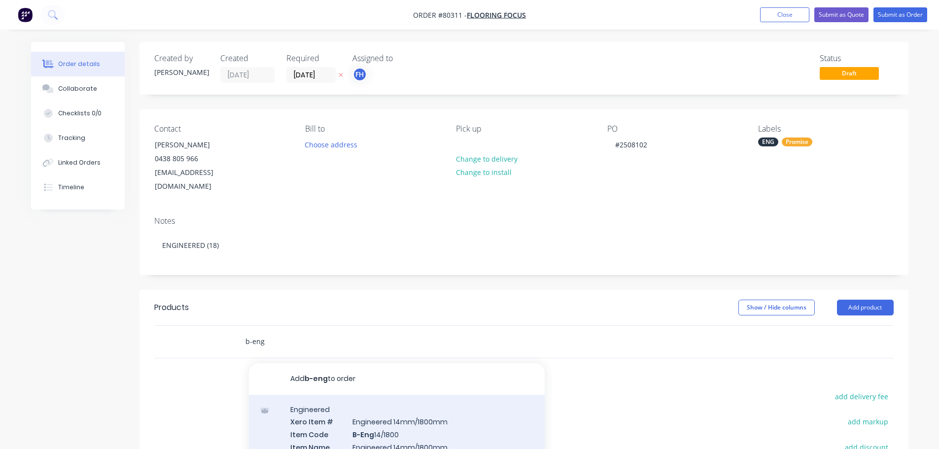
type input "b-eng"
click at [377, 417] on div "Engineered Xero Item # Engineered 14mm/1800mm Item Code B-Eng 14/1800 Item Name…" at bounding box center [397, 452] width 296 height 115
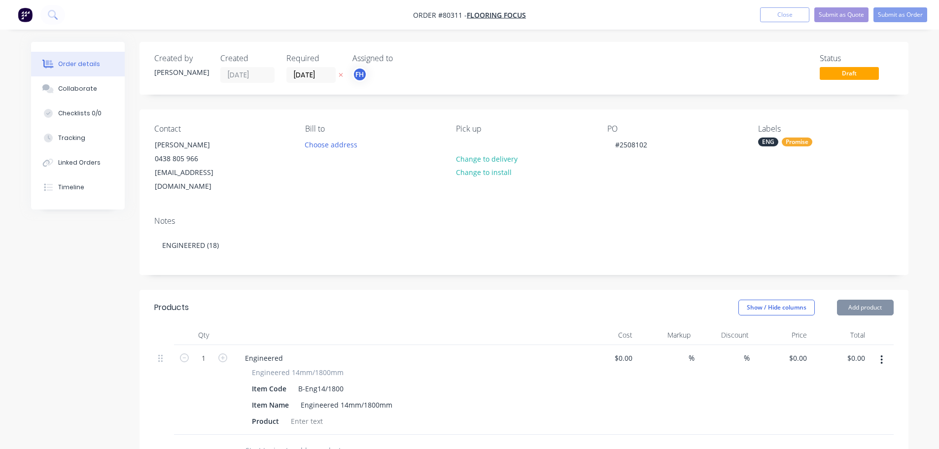
type input "$67.00"
click at [206, 351] on input "1" at bounding box center [204, 358] width 26 height 15
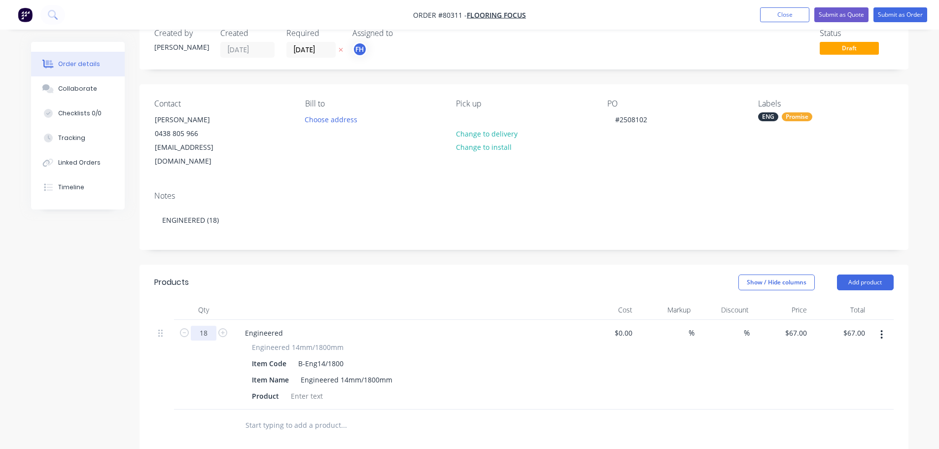
scroll to position [49, 0]
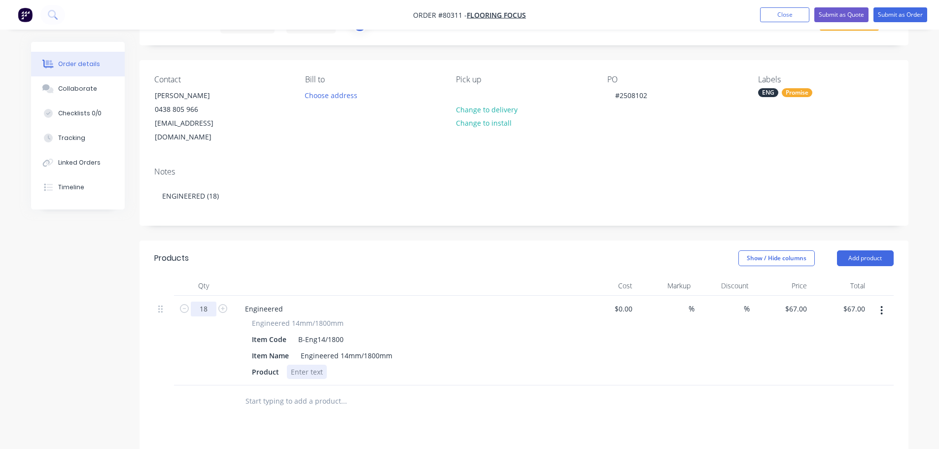
type input "18"
type input "$1,206.00"
click at [294, 365] on div at bounding box center [307, 372] width 40 height 14
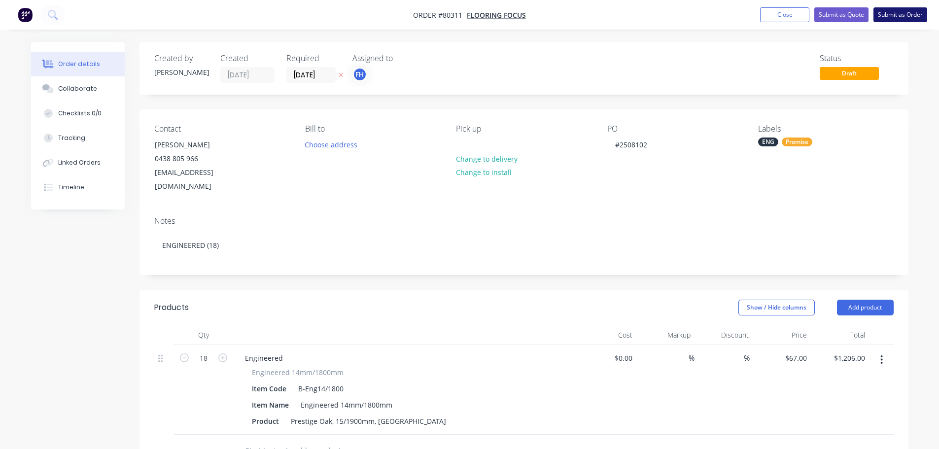
click at [902, 16] on button "Submit as Order" at bounding box center [901, 14] width 54 height 15
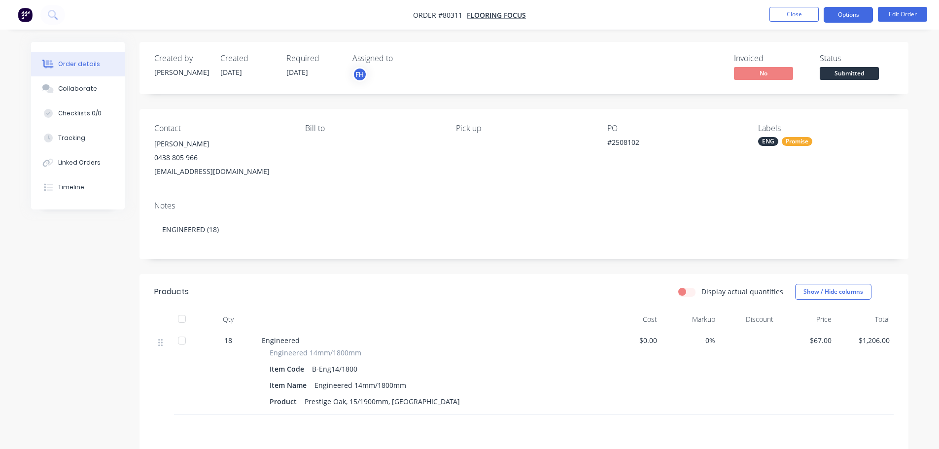
click at [849, 12] on button "Options" at bounding box center [848, 15] width 49 height 16
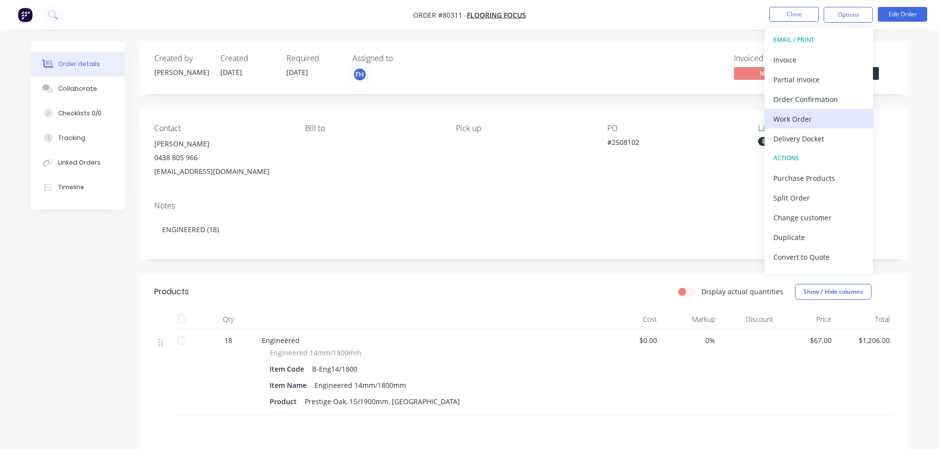
click at [795, 125] on div "Work Order" at bounding box center [819, 119] width 91 height 14
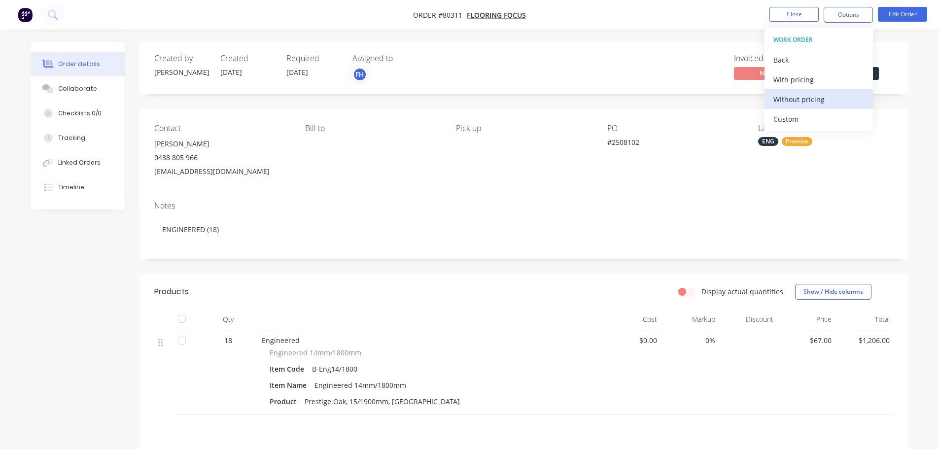
click at [793, 100] on div "Without pricing" at bounding box center [819, 99] width 91 height 14
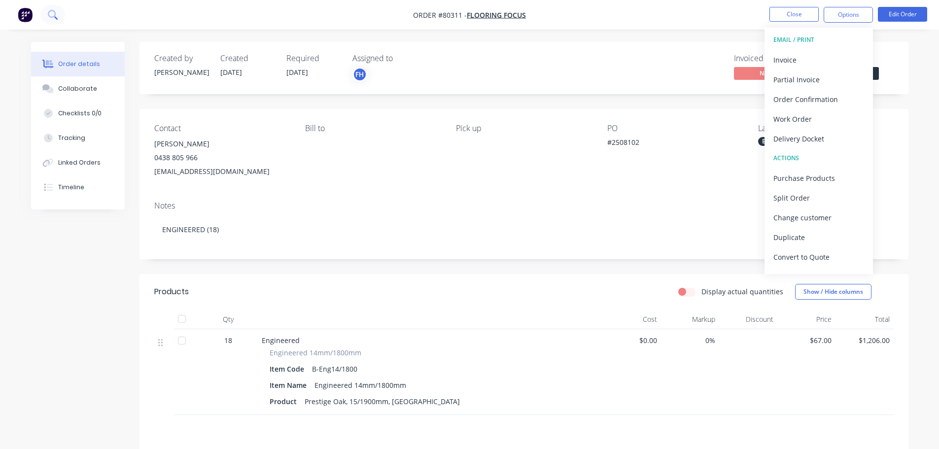
click at [54, 13] on icon at bounding box center [52, 14] width 9 height 9
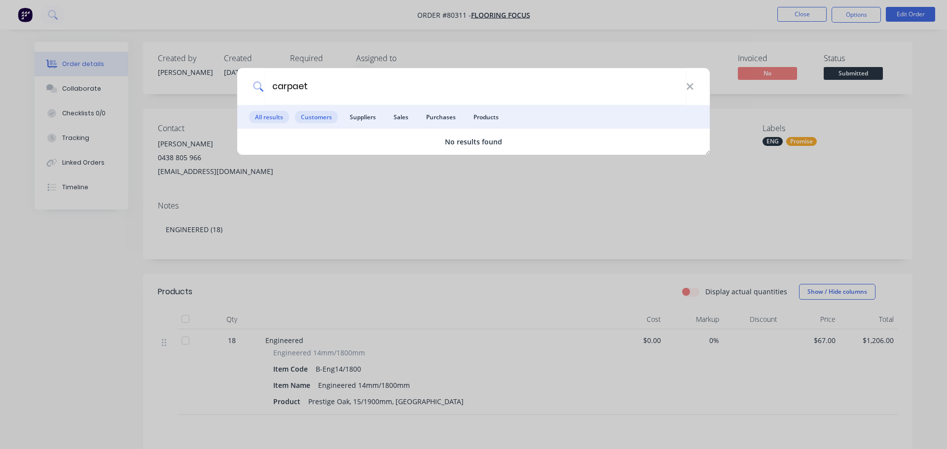
click at [321, 115] on span "Customers" at bounding box center [316, 117] width 43 height 12
click at [299, 87] on input "carpaet" at bounding box center [475, 86] width 422 height 37
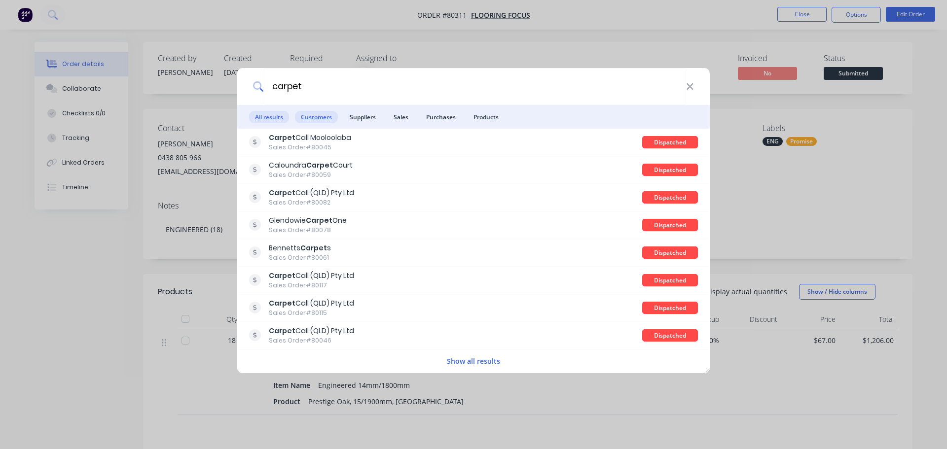
click at [316, 116] on span "Customers" at bounding box center [316, 117] width 43 height 12
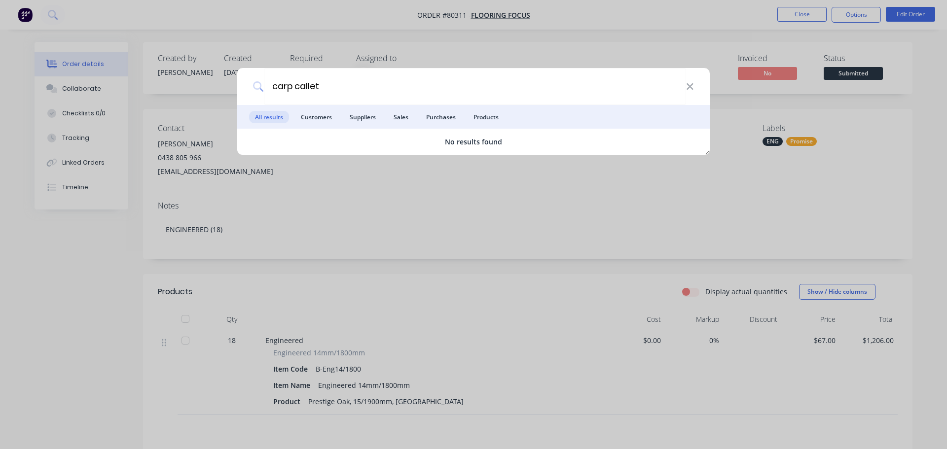
click at [321, 118] on span "Customers" at bounding box center [316, 117] width 43 height 12
drag, startPoint x: 322, startPoint y: 87, endPoint x: 205, endPoint y: 85, distance: 117.9
click at [205, 85] on div "carp callet All results Customers Suppliers Sales Purchases Products No results…" at bounding box center [473, 224] width 947 height 449
type input "carpet call"
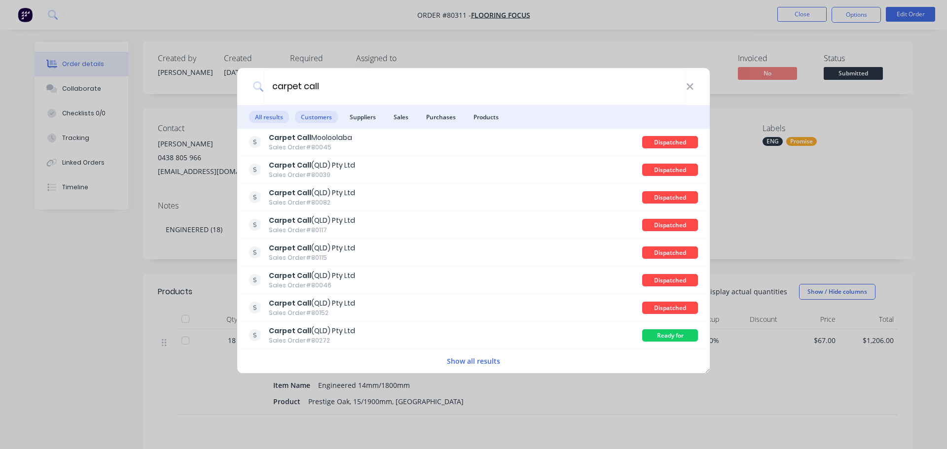
click at [312, 116] on span "Customers" at bounding box center [316, 117] width 43 height 12
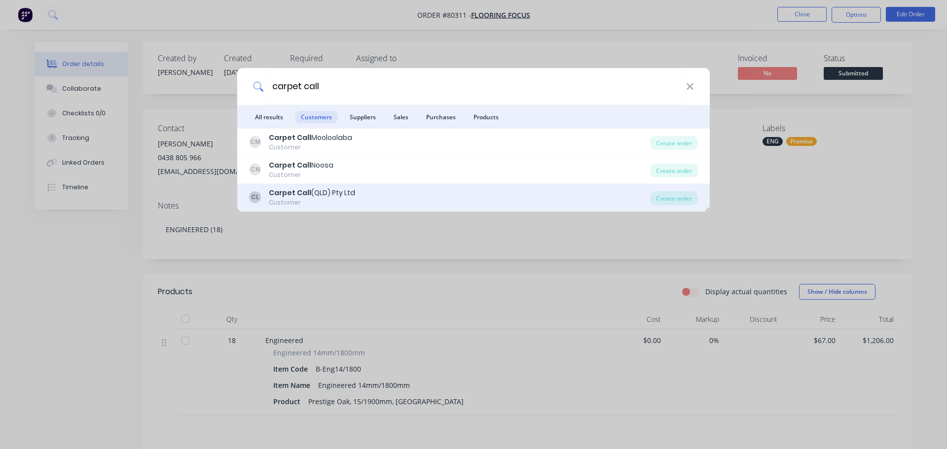
click at [307, 189] on b "Carpet Call" at bounding box center [290, 193] width 42 height 10
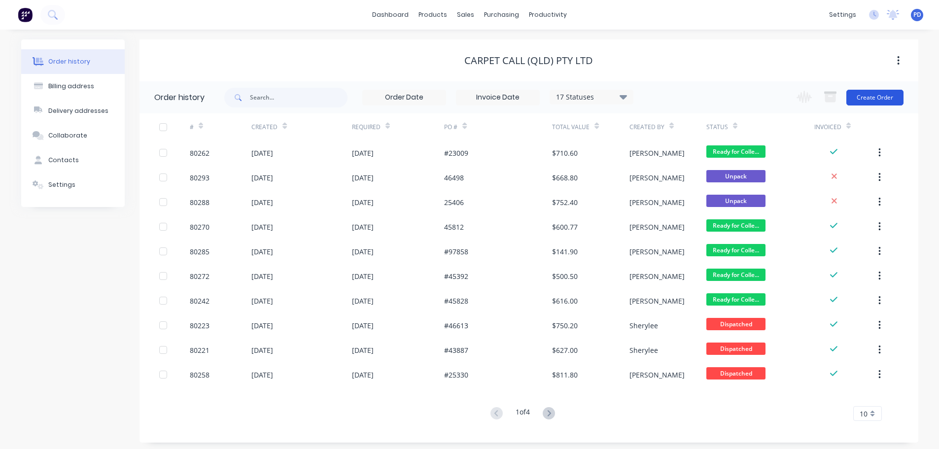
click at [868, 98] on button "Create Order" at bounding box center [875, 98] width 57 height 16
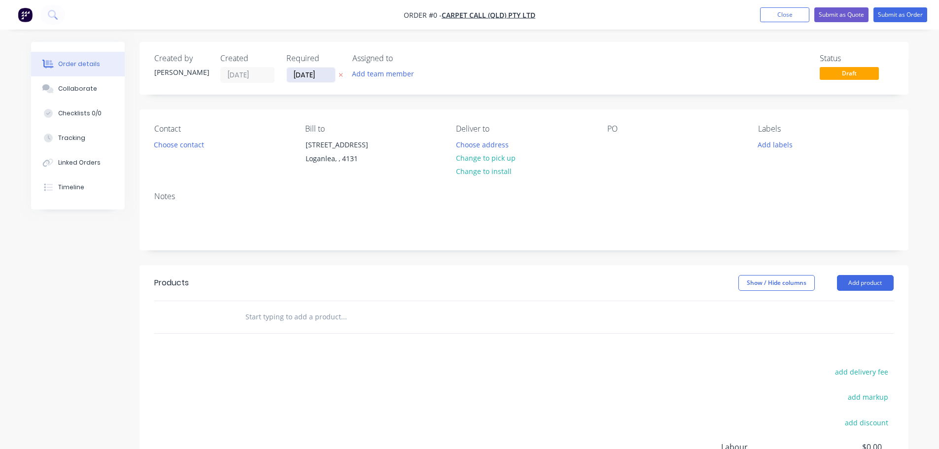
click at [321, 75] on input "[DATE]" at bounding box center [311, 75] width 48 height 15
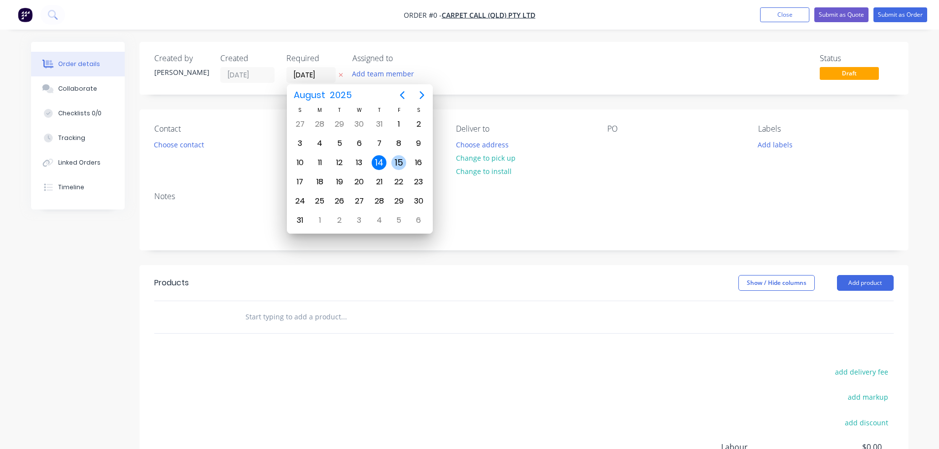
click at [397, 163] on div "15" at bounding box center [398, 162] width 15 height 15
type input "[DATE]"
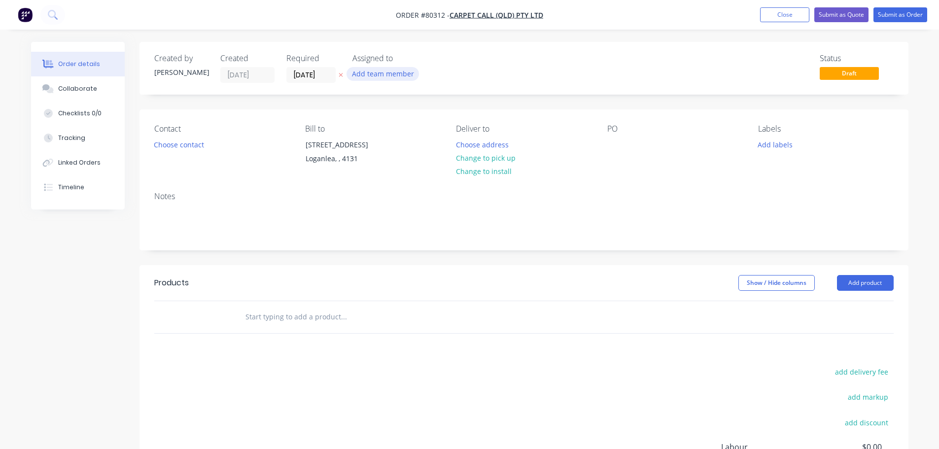
click at [389, 75] on button "Add team member" at bounding box center [383, 73] width 72 height 13
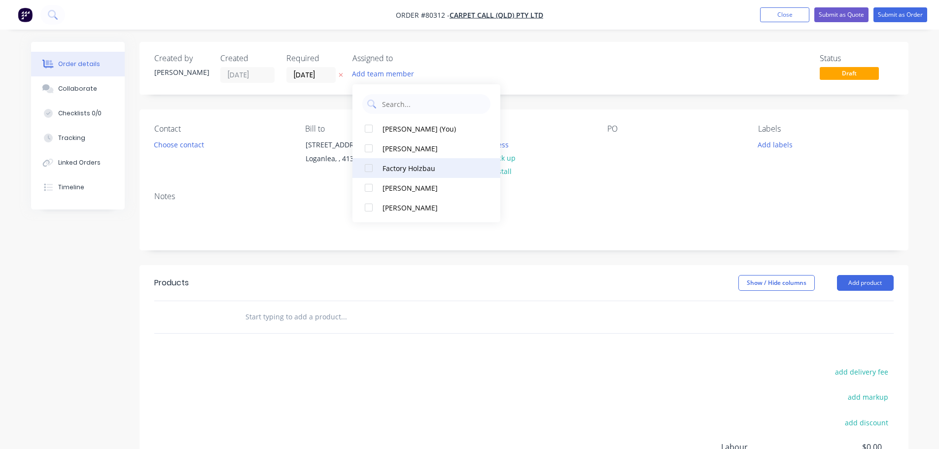
click at [370, 169] on div at bounding box center [369, 168] width 20 height 20
click at [179, 143] on button "Choose contact" at bounding box center [178, 144] width 61 height 13
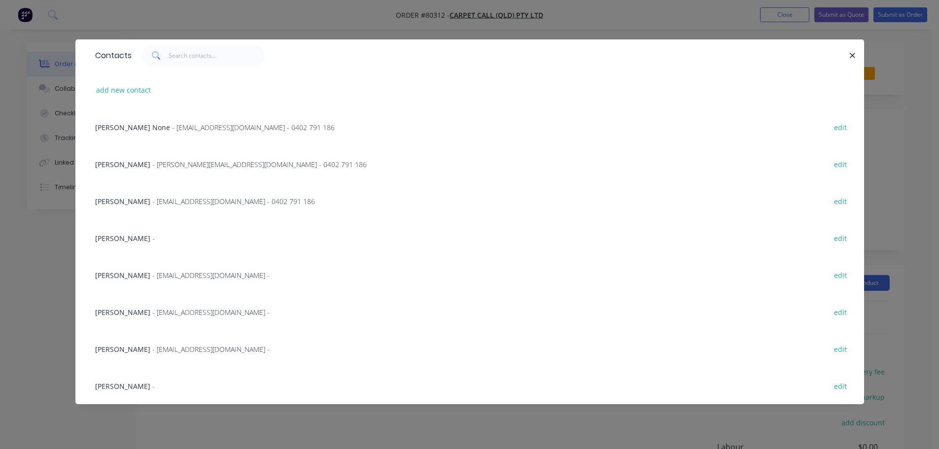
click at [128, 273] on span "[PERSON_NAME]" at bounding box center [122, 275] width 55 height 9
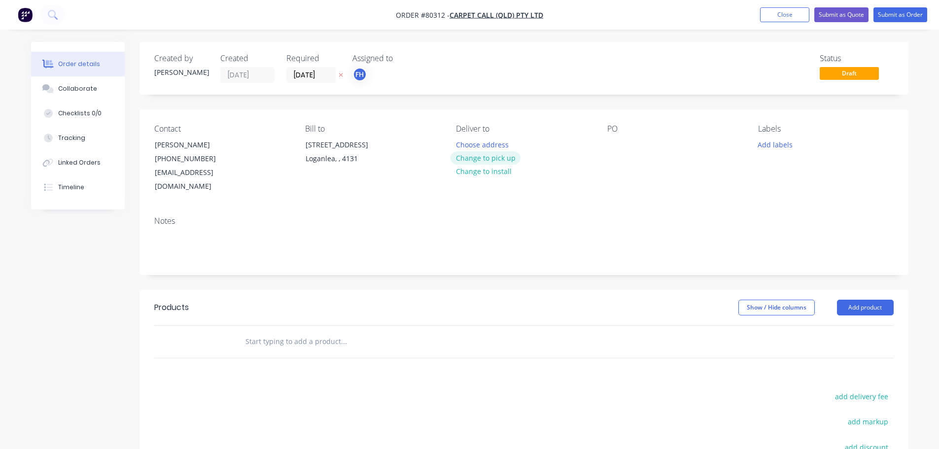
click at [466, 158] on button "Change to pick up" at bounding box center [486, 157] width 70 height 13
click at [611, 148] on div at bounding box center [615, 145] width 16 height 14
click at [759, 145] on button "Add labels" at bounding box center [775, 144] width 45 height 13
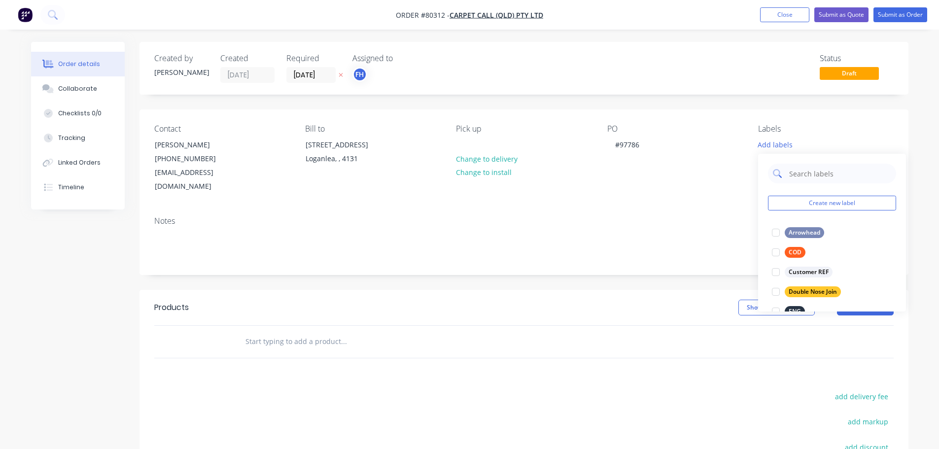
click at [793, 176] on input "text" at bounding box center [839, 174] width 103 height 20
type input "lvt"
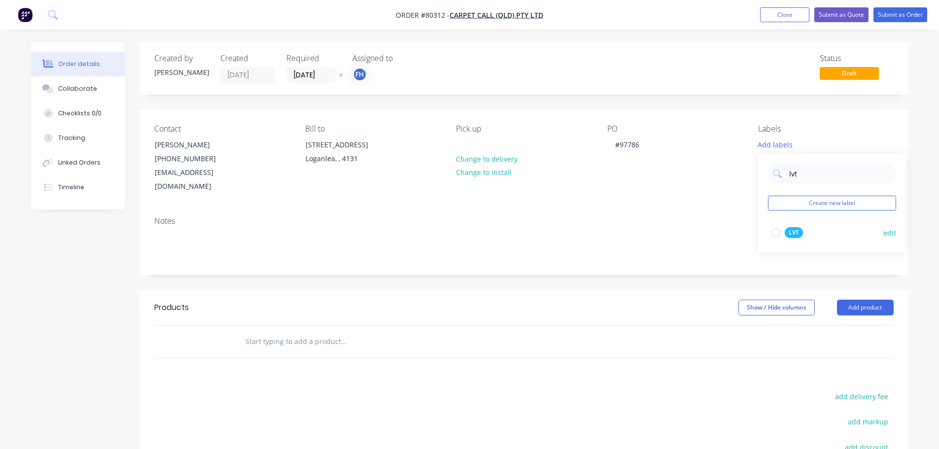
click at [776, 233] on div at bounding box center [776, 233] width 20 height 20
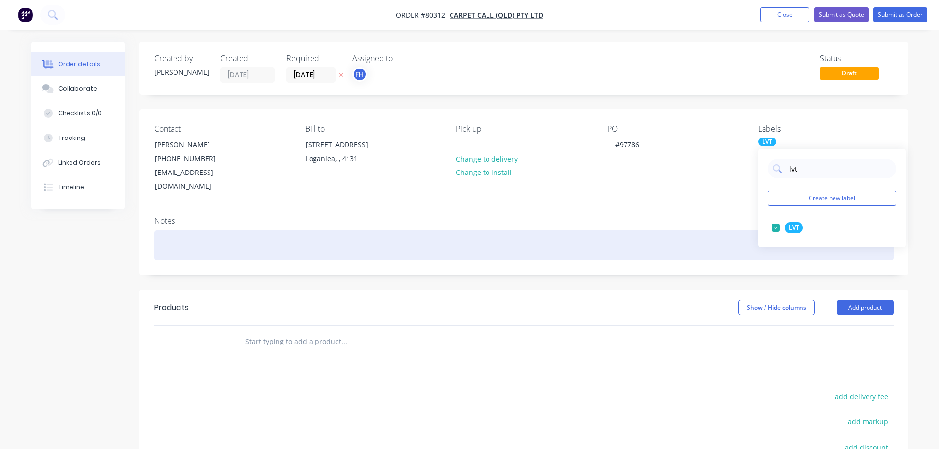
click at [259, 238] on div at bounding box center [524, 245] width 740 height 30
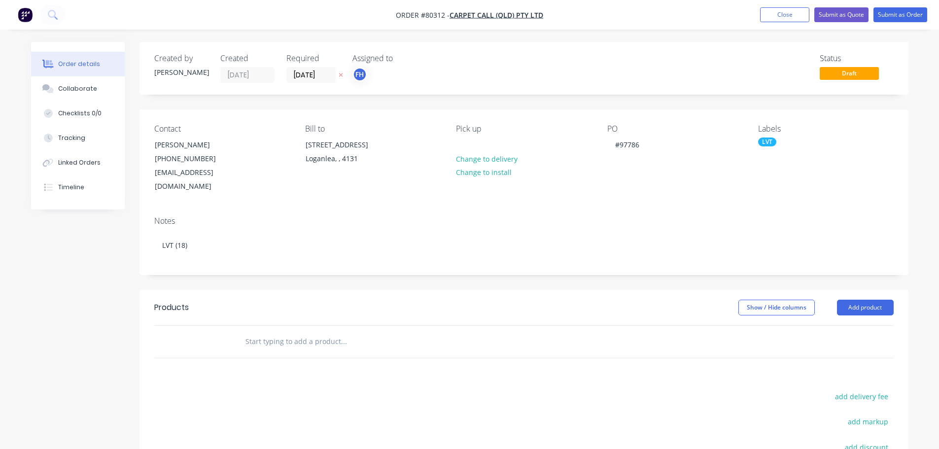
click at [269, 332] on input "text" at bounding box center [343, 342] width 197 height 20
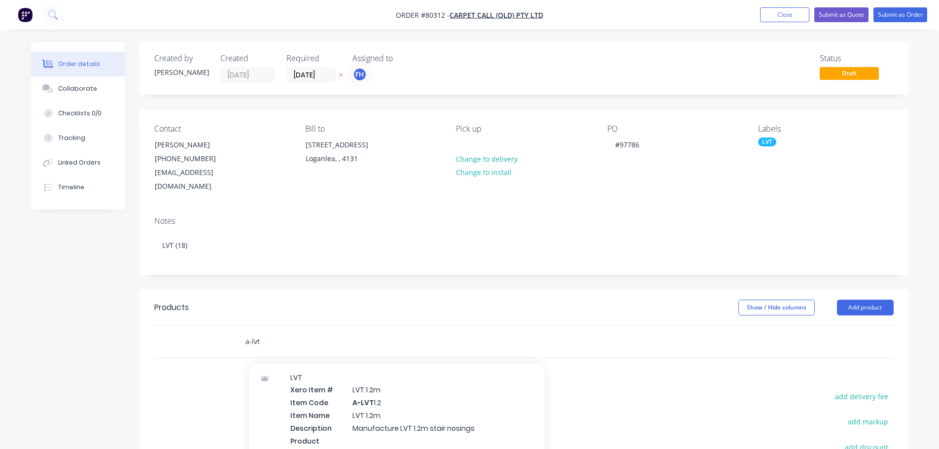
scroll to position [49, 0]
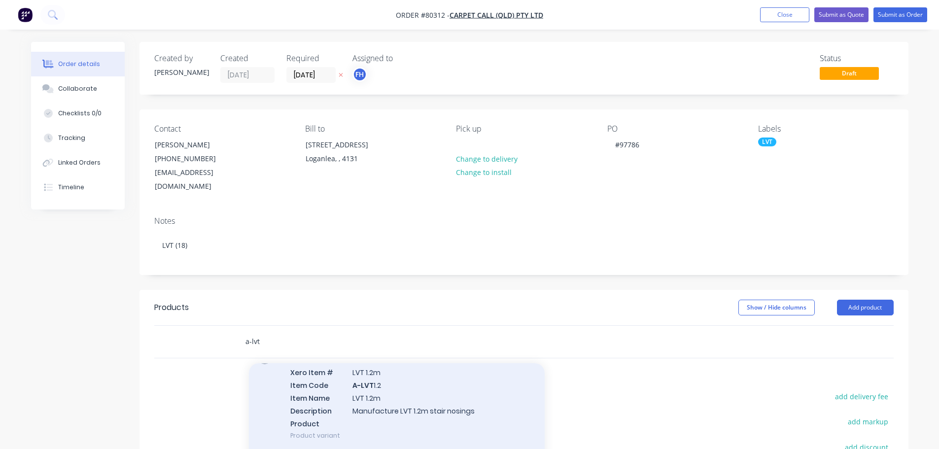
type input "a-lvt"
click at [323, 392] on div "LVT Xero Item # LVT 1.2m Item Code A-LVT 1.2 Item Name LVT 1.2m Description Man…" at bounding box center [397, 398] width 296 height 105
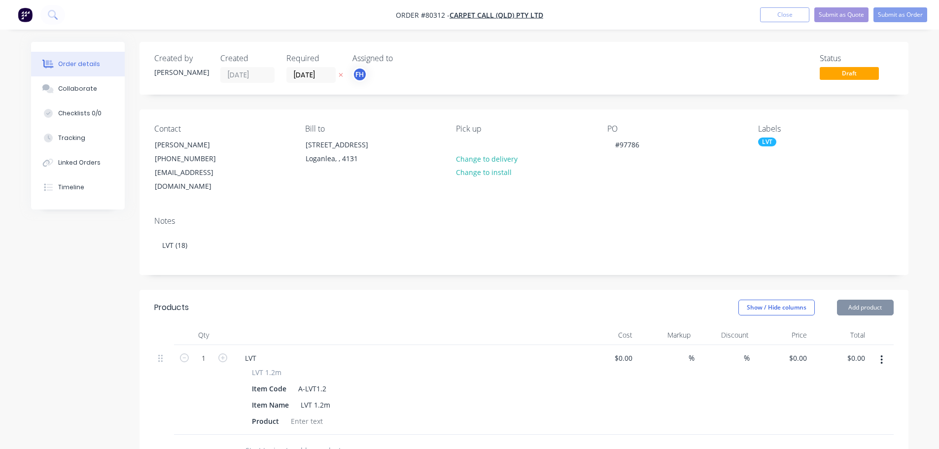
type input "$38.00"
click at [305, 414] on div at bounding box center [307, 421] width 40 height 14
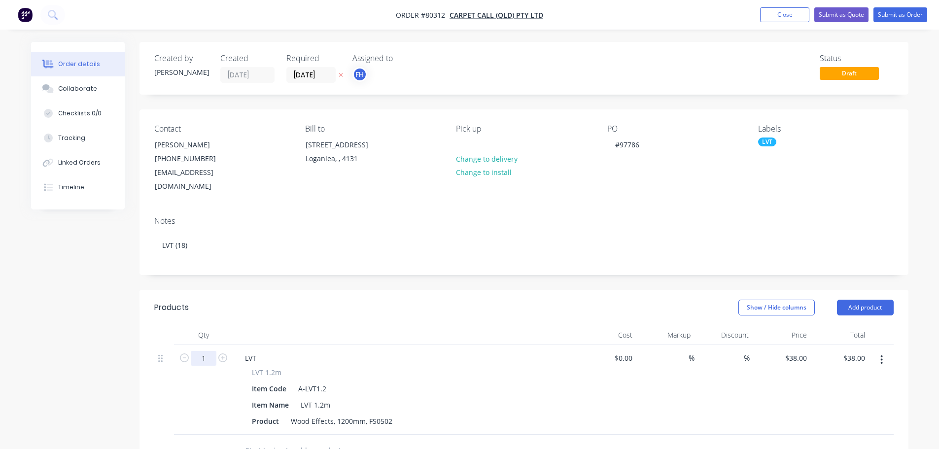
click at [210, 351] on input "1" at bounding box center [204, 358] width 26 height 15
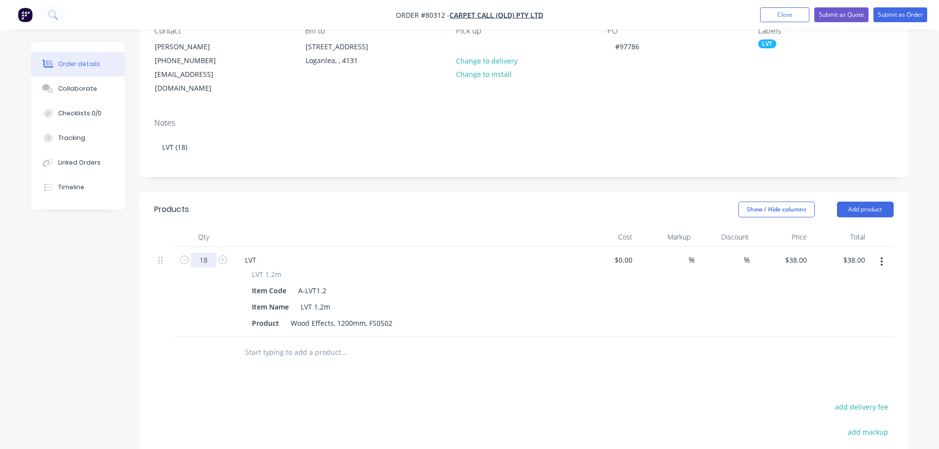
scroll to position [99, 0]
type input "18"
type input "$684.00"
click at [418, 351] on div at bounding box center [410, 352] width 355 height 32
click at [886, 12] on button "Submit as Order" at bounding box center [901, 14] width 54 height 15
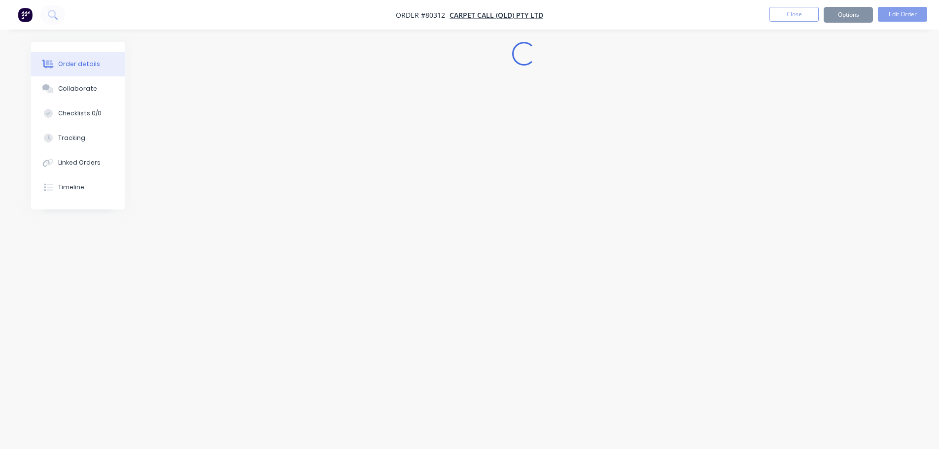
scroll to position [0, 0]
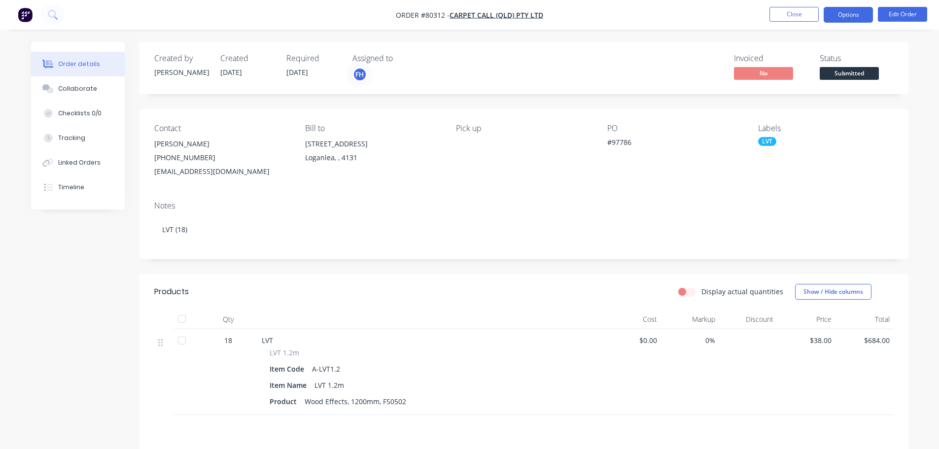
click at [843, 20] on button "Options" at bounding box center [848, 15] width 49 height 16
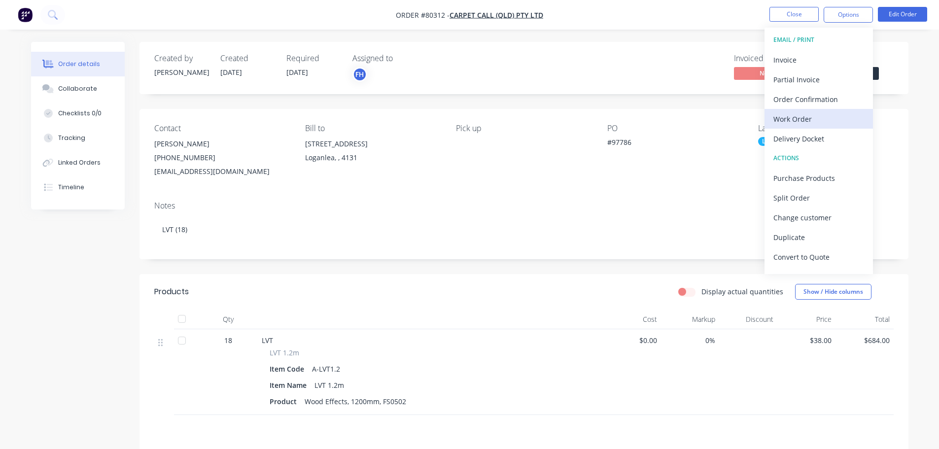
click at [794, 123] on div "Work Order" at bounding box center [819, 119] width 91 height 14
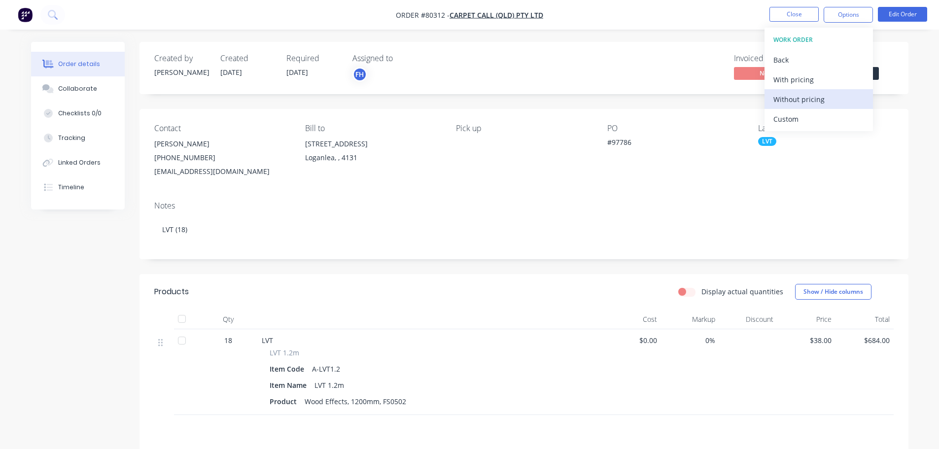
click at [791, 103] on div "Without pricing" at bounding box center [819, 99] width 91 height 14
